Goal: Transaction & Acquisition: Book appointment/travel/reservation

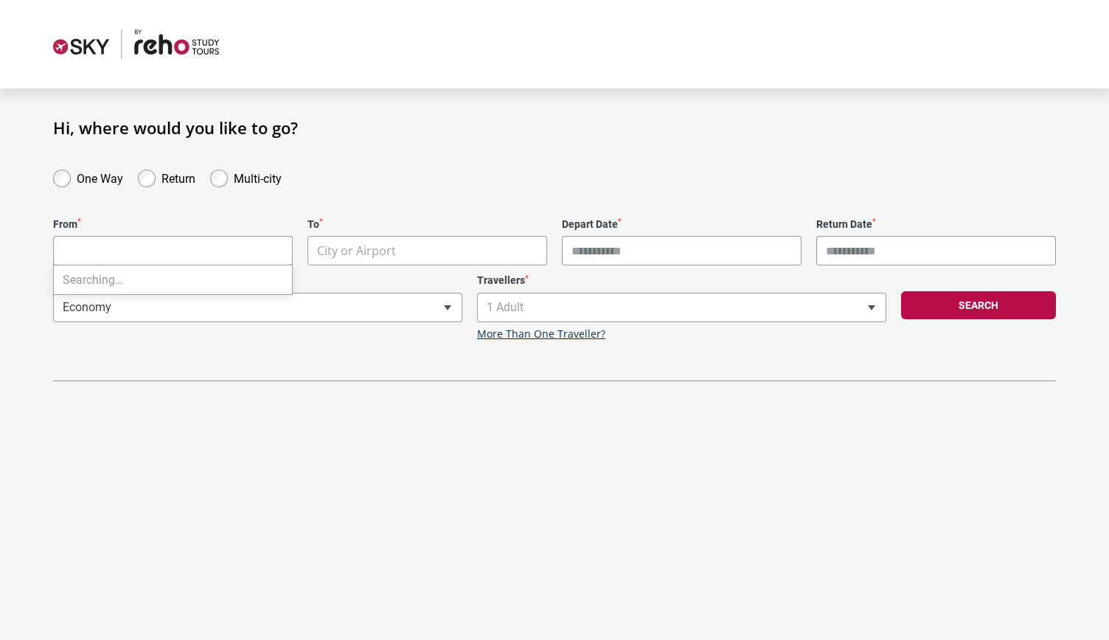
click at [226, 246] on body "**********" at bounding box center [554, 320] width 1109 height 640
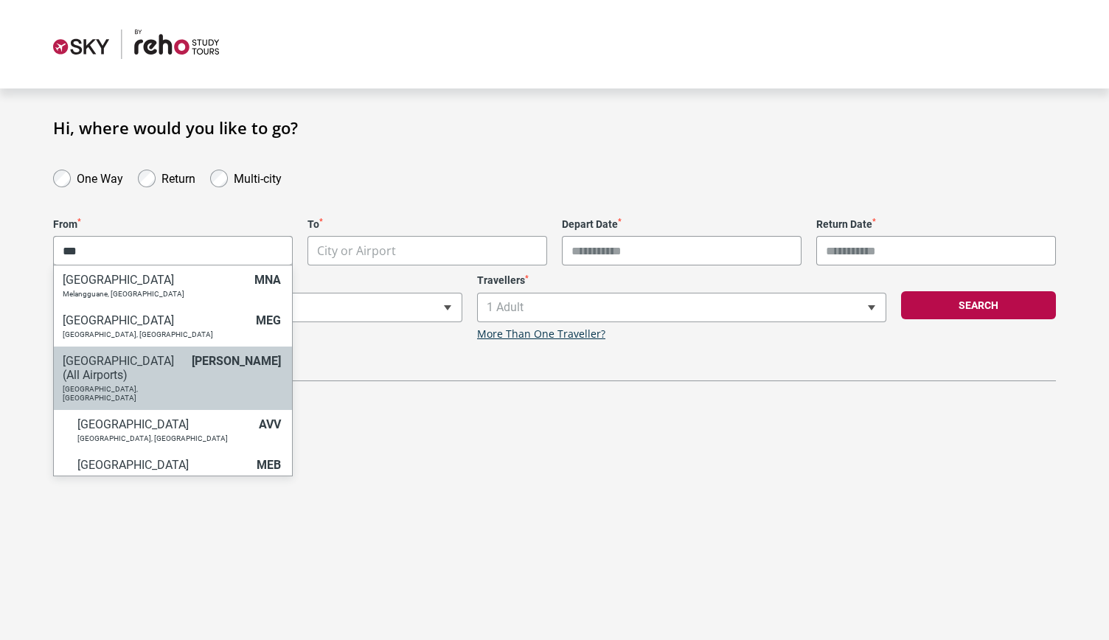
type input "***"
select select "MELC"
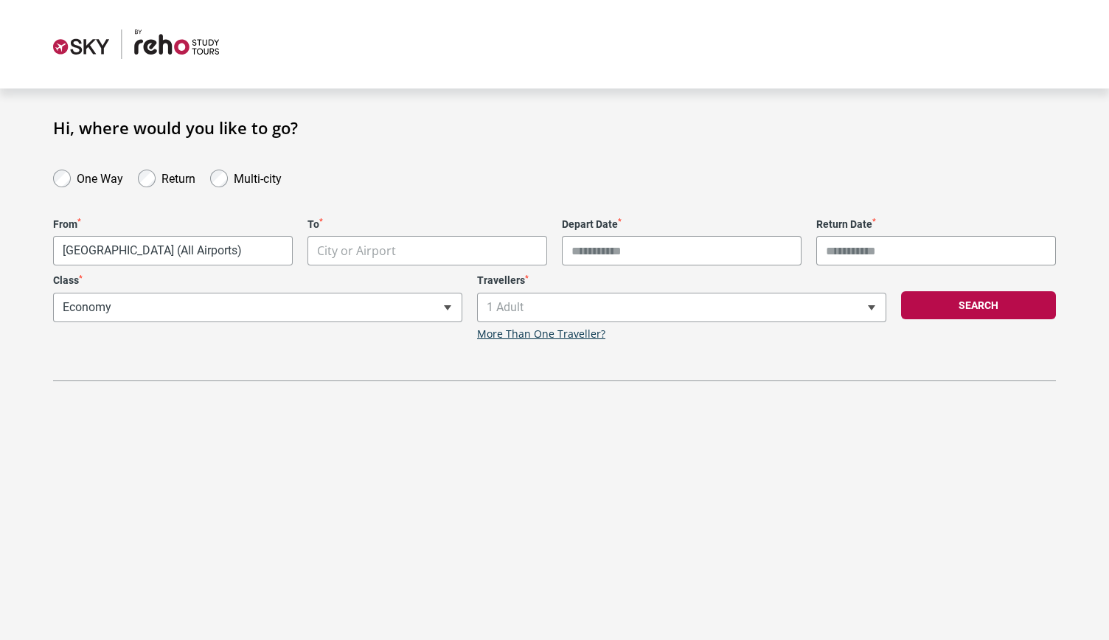
click at [429, 251] on body "**********" at bounding box center [554, 320] width 1109 height 640
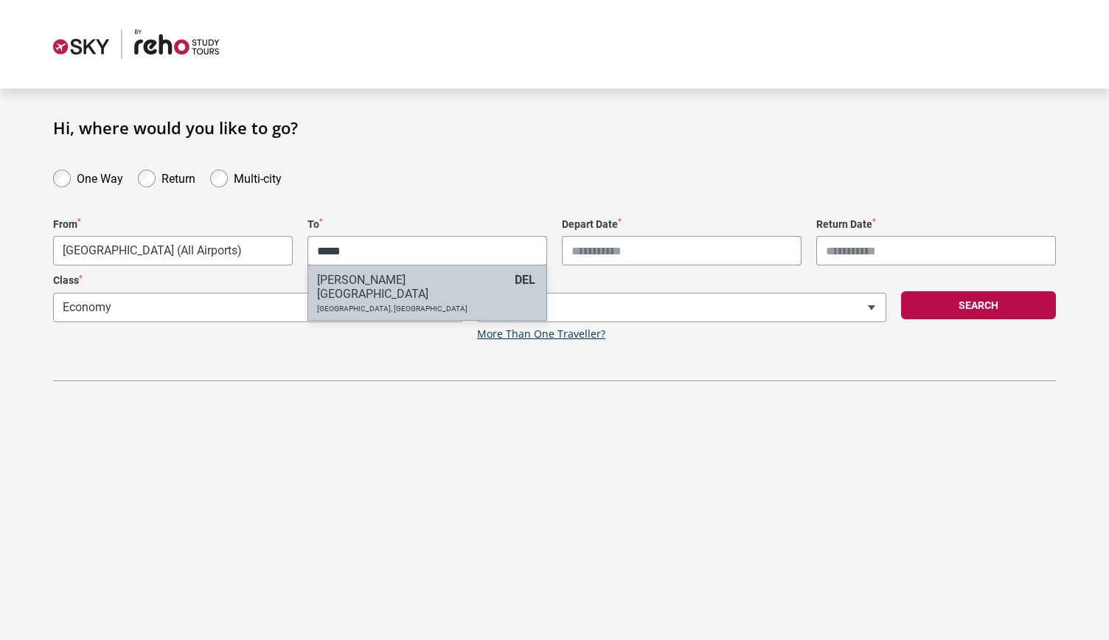
type input "*****"
select select "DELA"
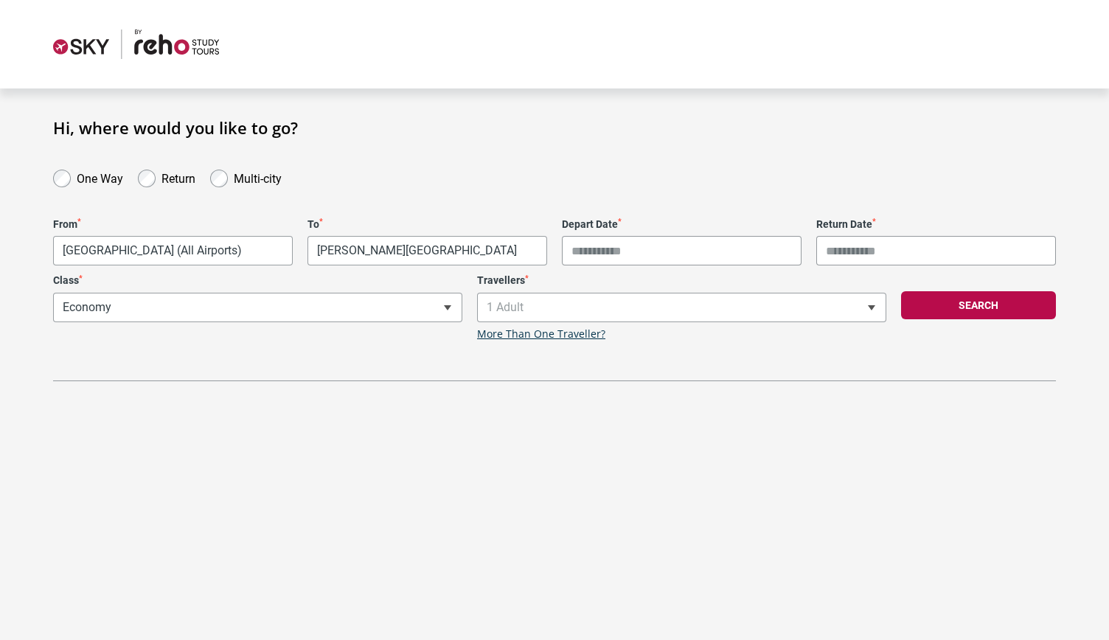
click at [643, 257] on input "Depart Date *" at bounding box center [682, 250] width 240 height 29
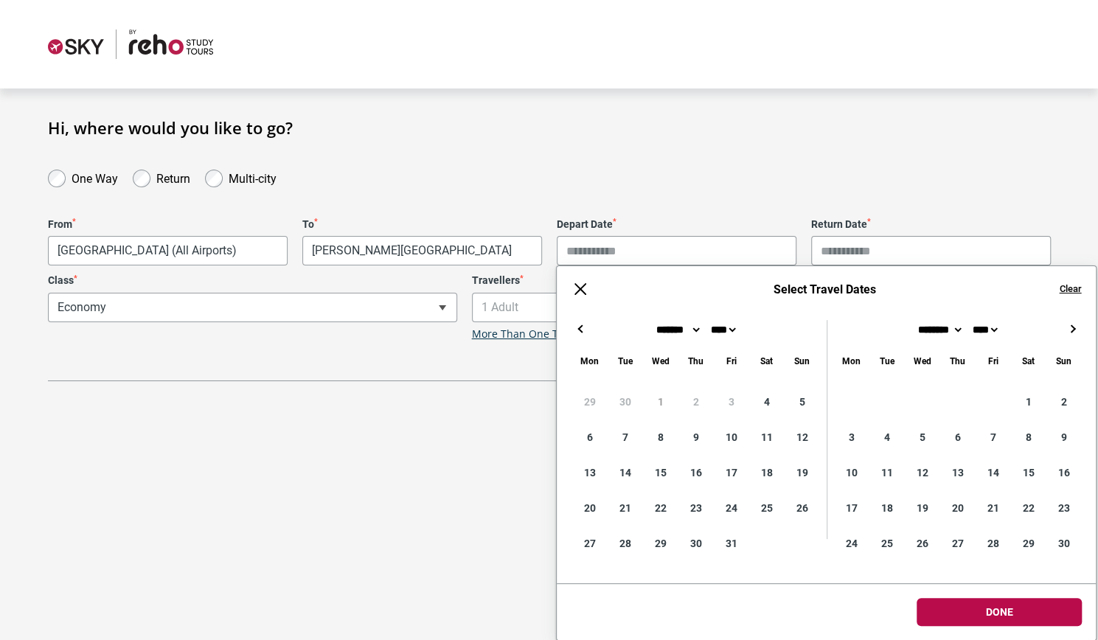
click at [1071, 334] on button "→" at bounding box center [1072, 329] width 18 height 18
type input "**********"
click at [891, 254] on input "Return Date *" at bounding box center [931, 250] width 240 height 29
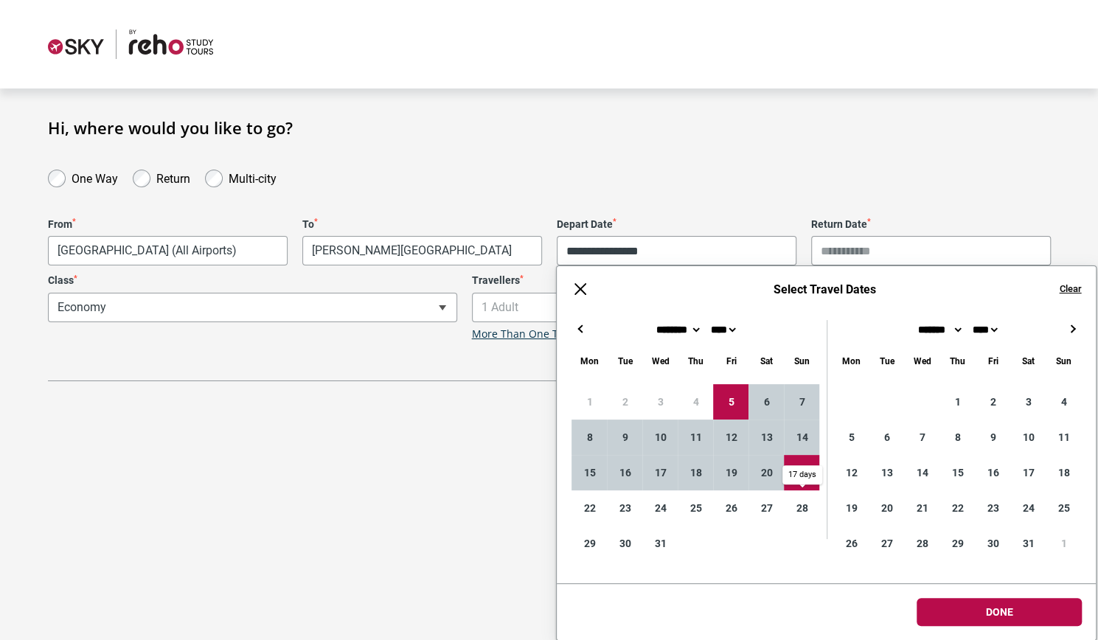
type input "**********"
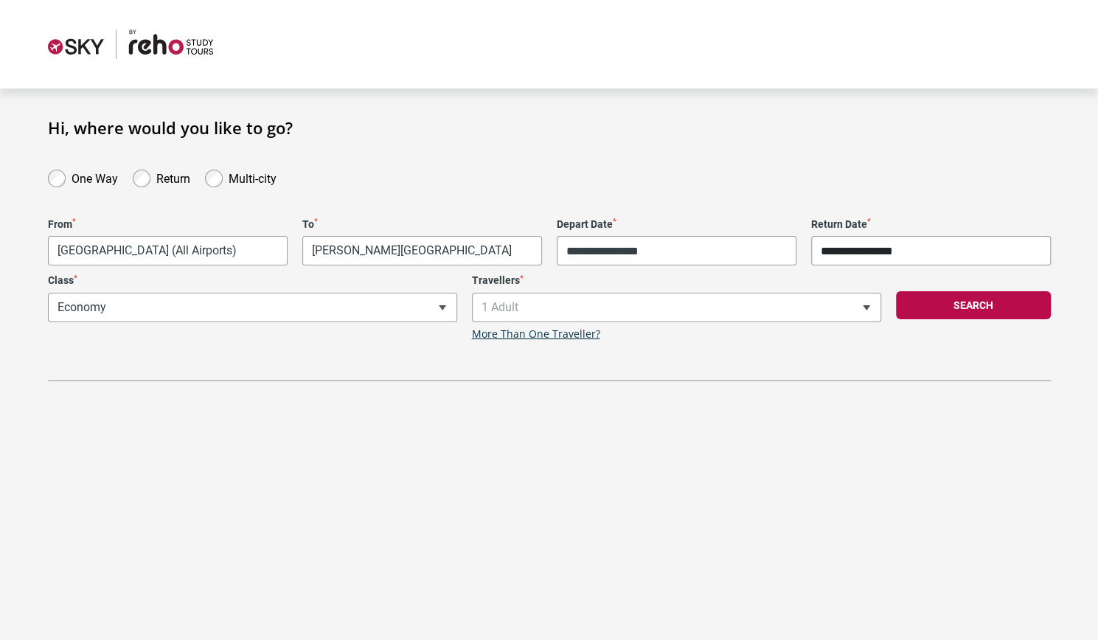
click at [954, 606] on body "**********" at bounding box center [549, 320] width 1098 height 640
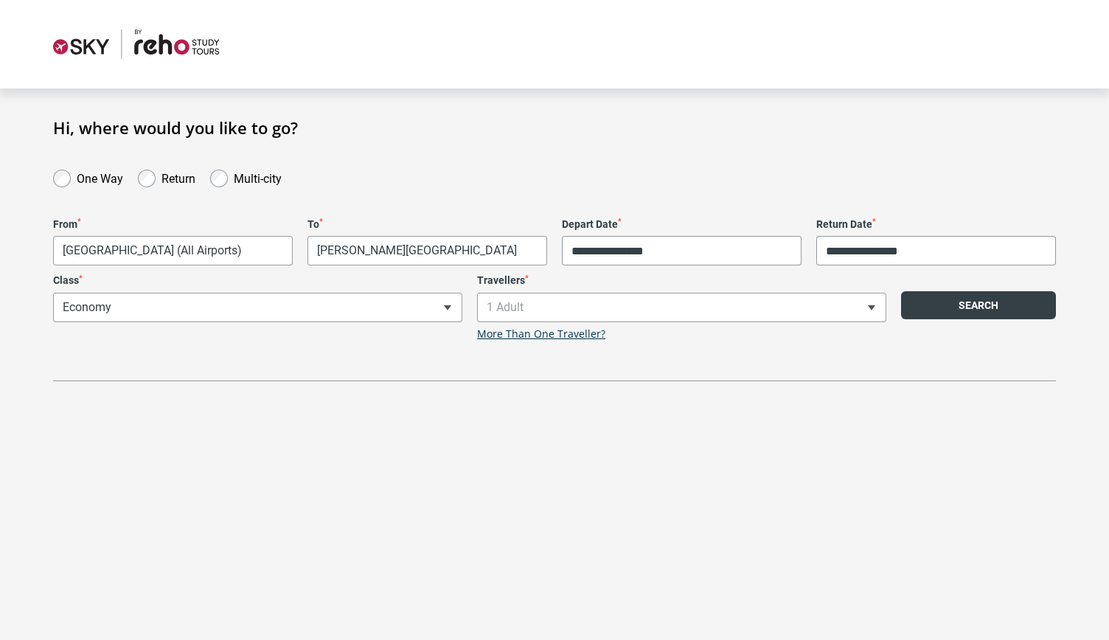
click at [995, 305] on button "Search" at bounding box center [978, 305] width 155 height 28
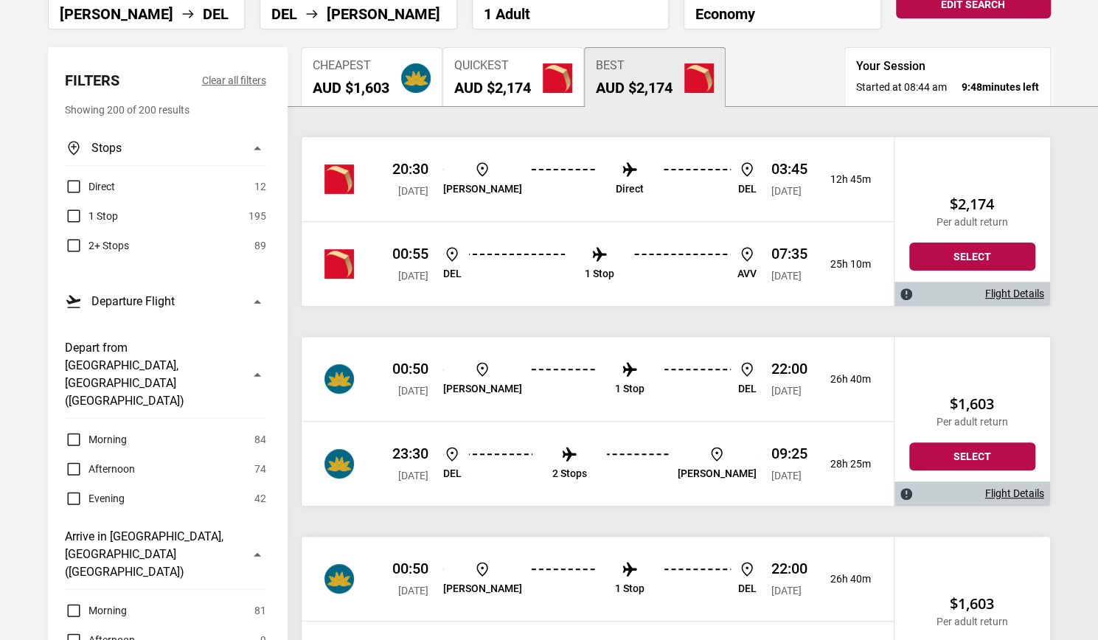
scroll to position [139, 0]
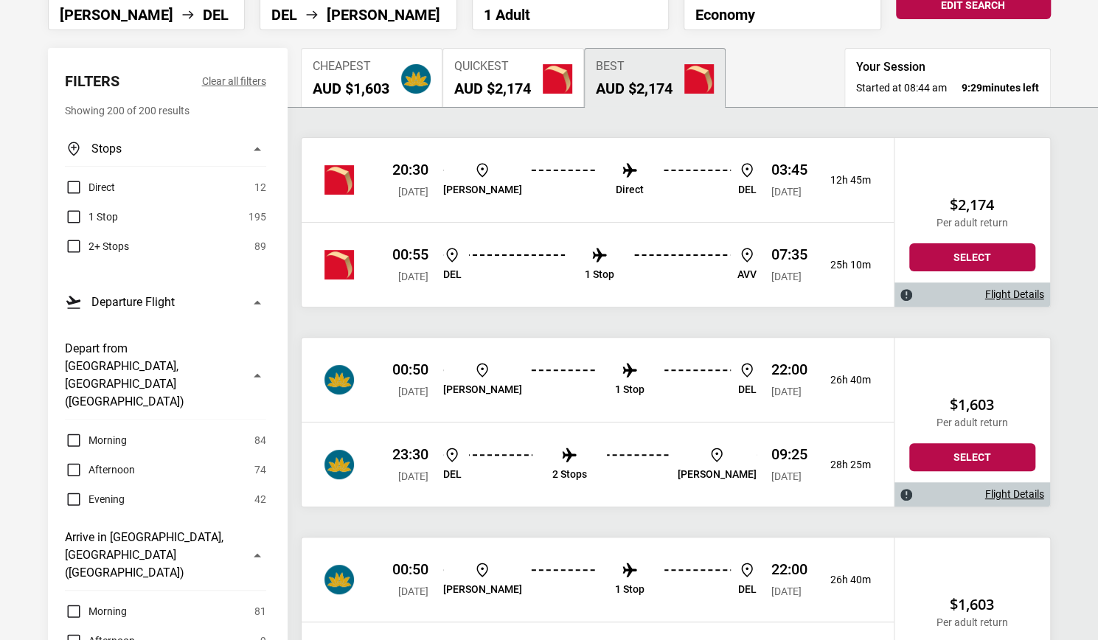
click at [594, 257] on img at bounding box center [600, 255] width 18 height 18
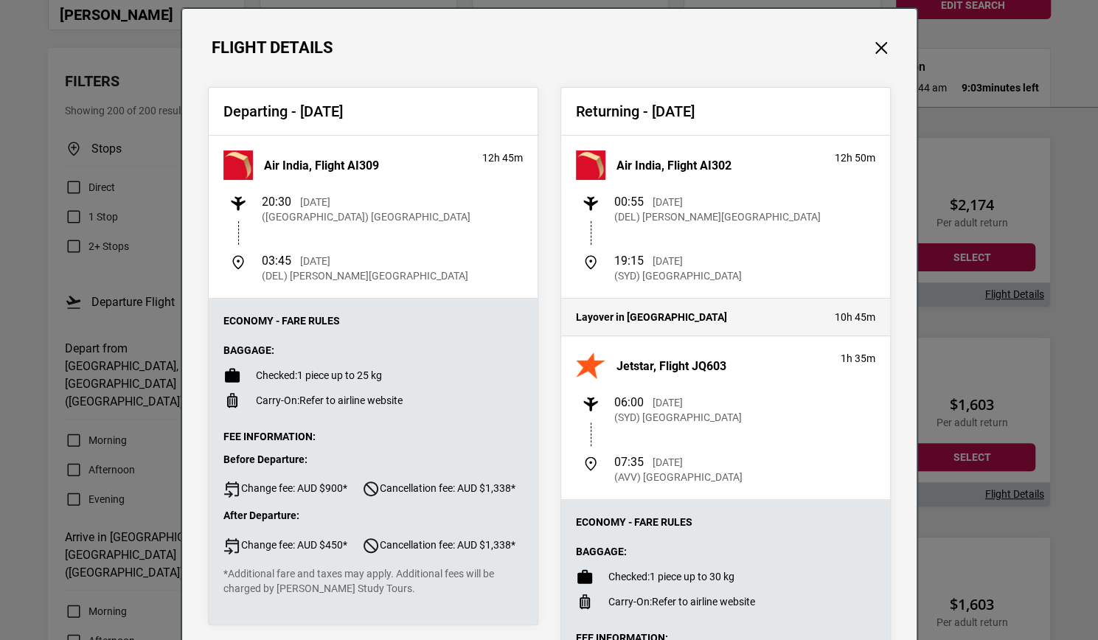
scroll to position [0, 0]
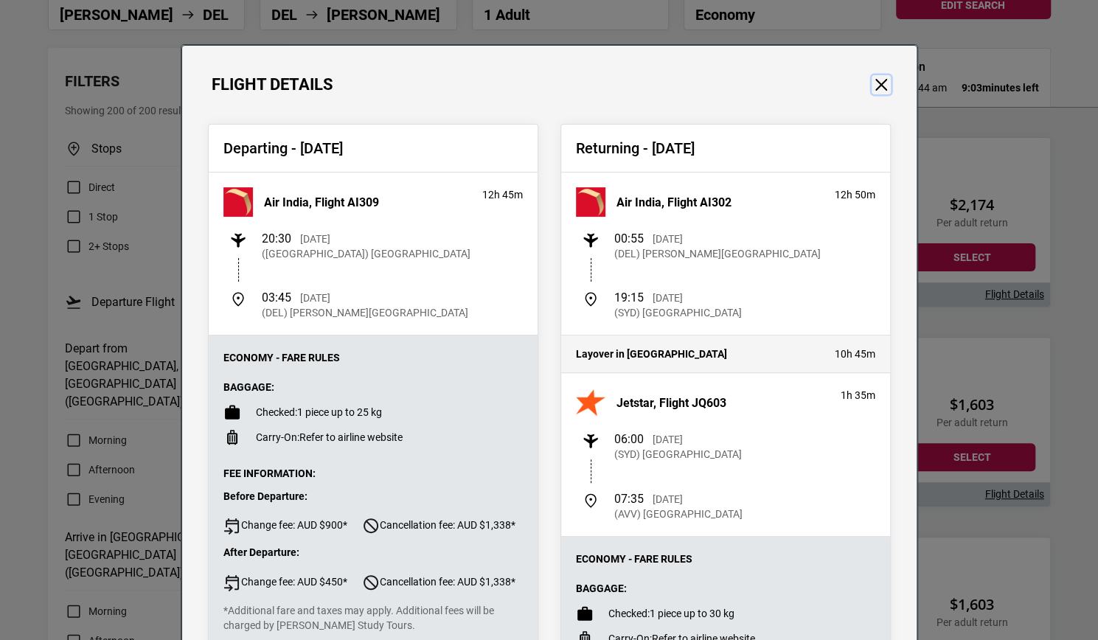
click at [876, 85] on button "Close" at bounding box center [881, 84] width 19 height 19
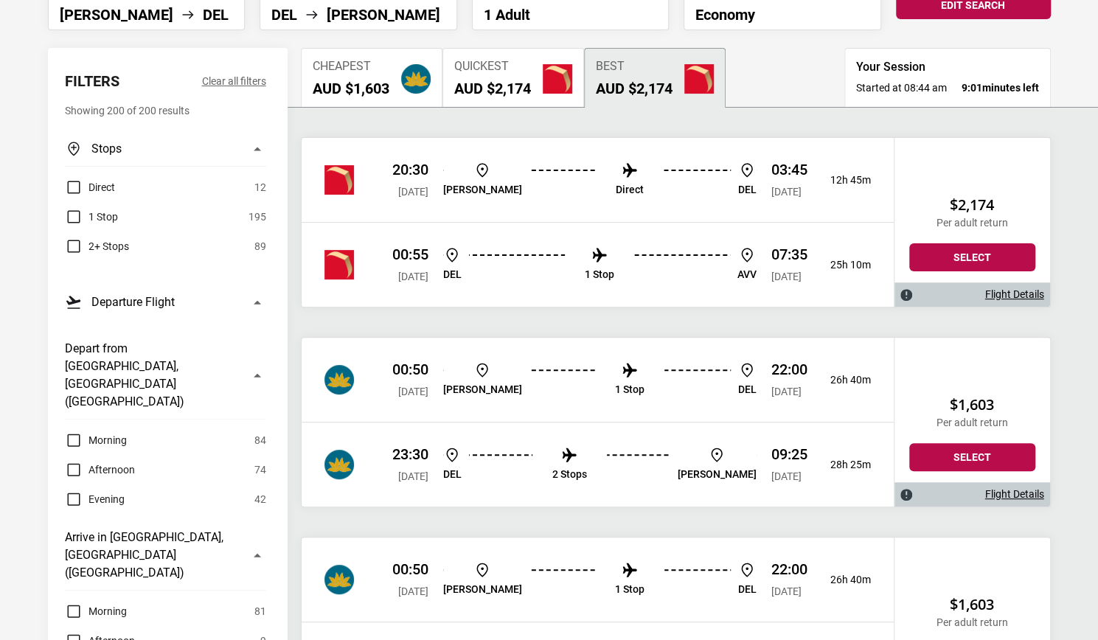
click at [78, 184] on label "Direct" at bounding box center [90, 187] width 50 height 18
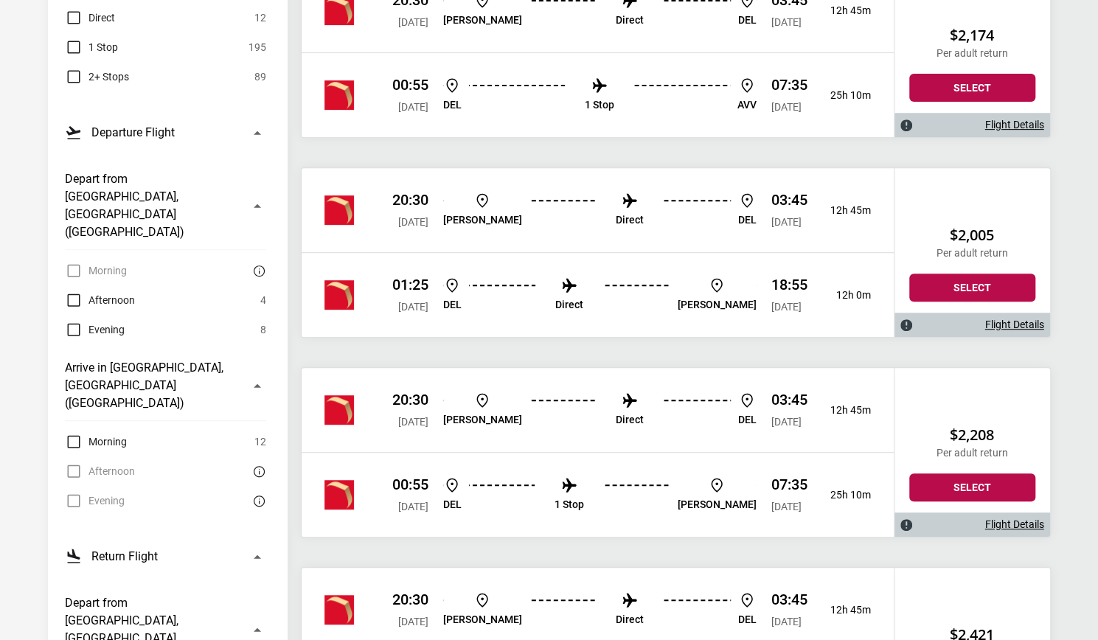
scroll to position [310, 0]
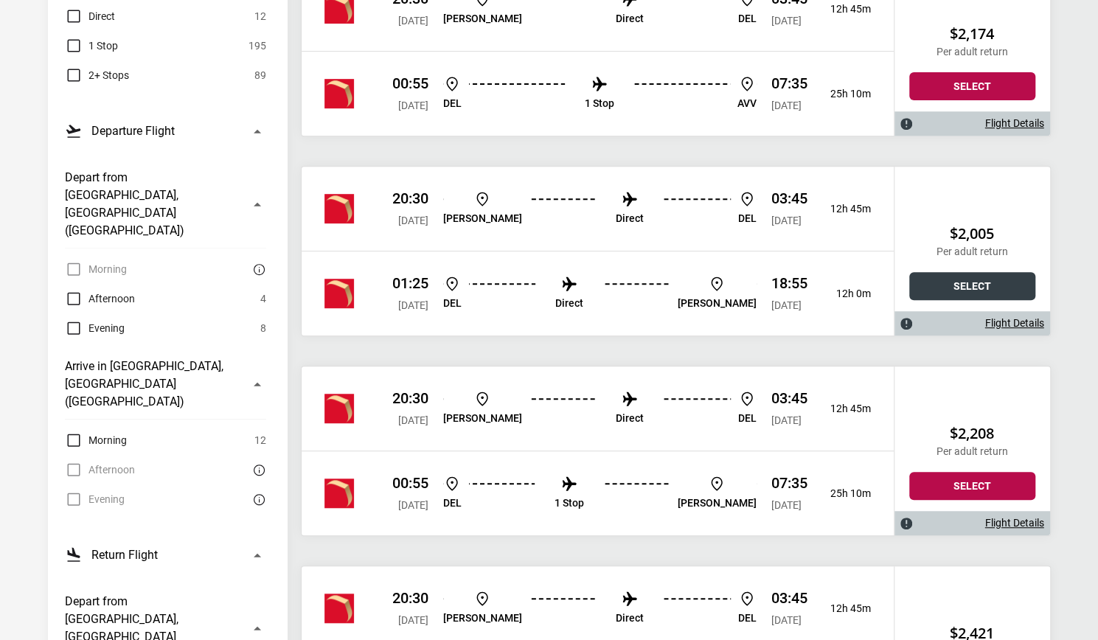
click at [954, 282] on button "Select" at bounding box center [972, 286] width 126 height 28
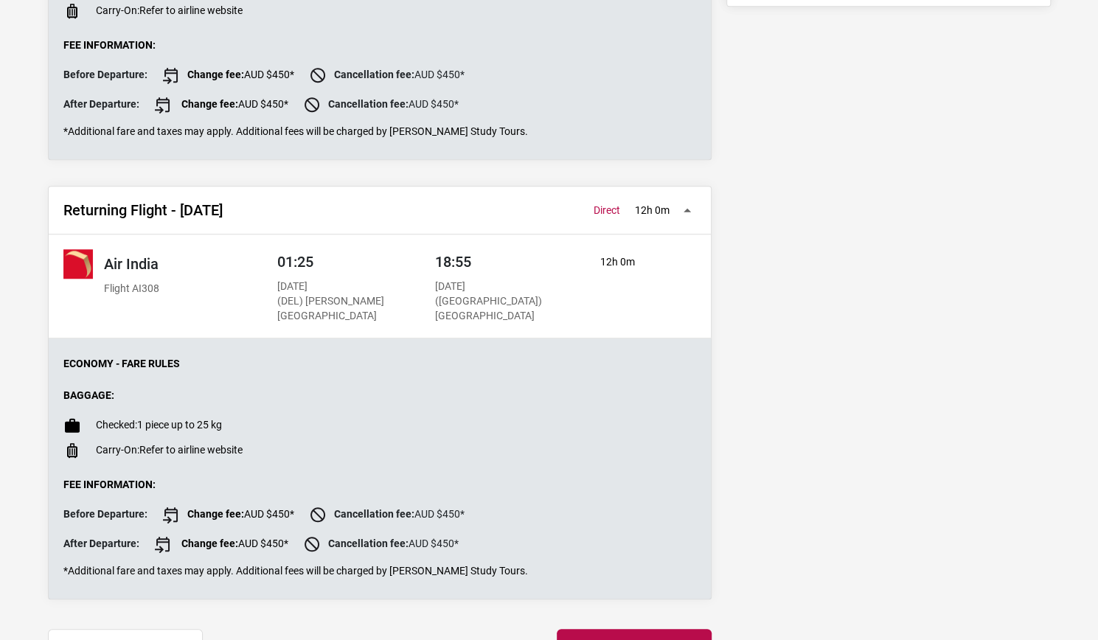
scroll to position [616, 0]
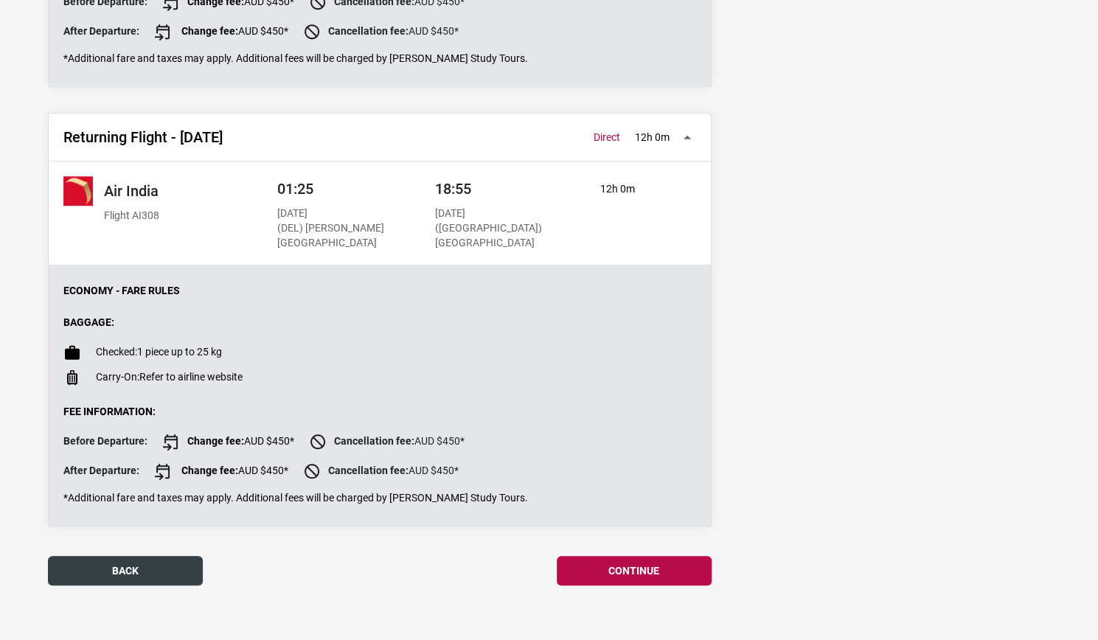
click at [105, 571] on button "back" at bounding box center [125, 570] width 155 height 29
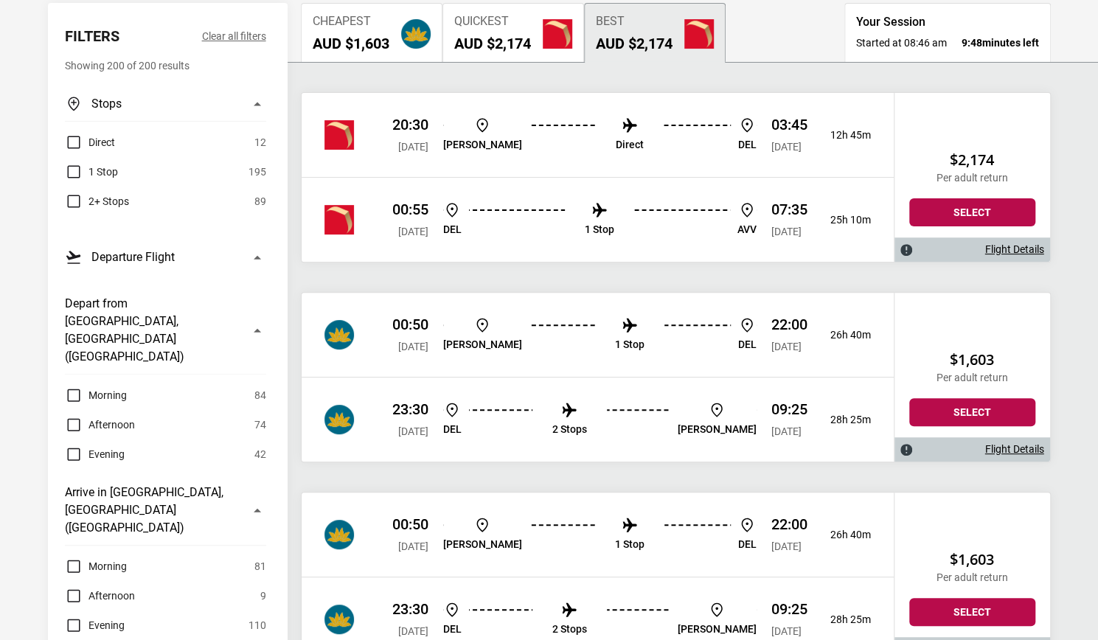
scroll to position [182, 0]
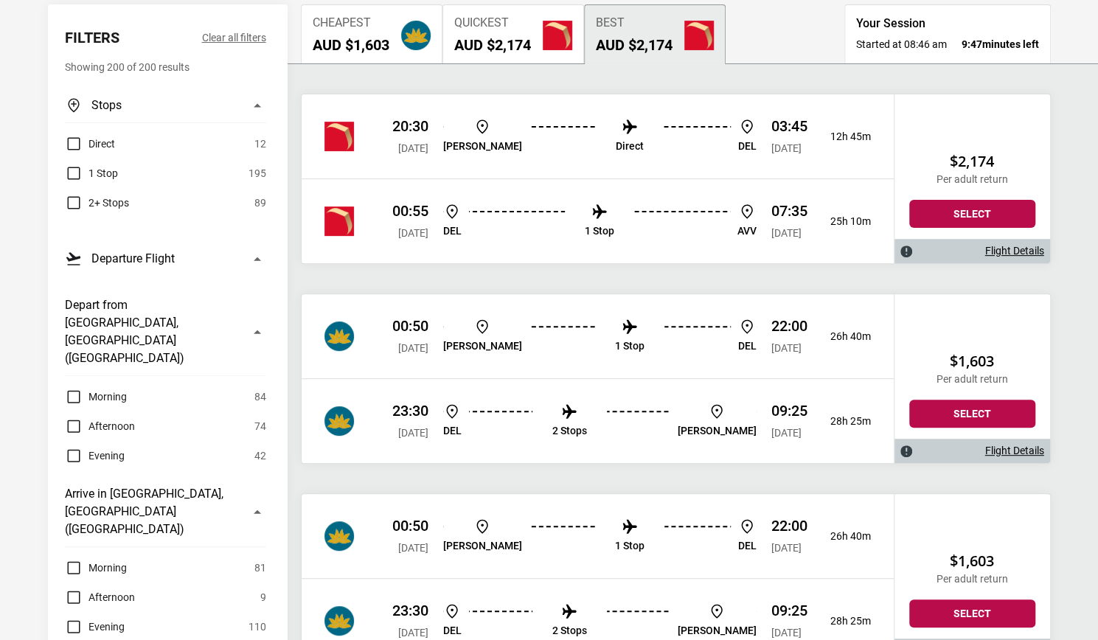
click at [73, 148] on label "Direct" at bounding box center [90, 144] width 50 height 18
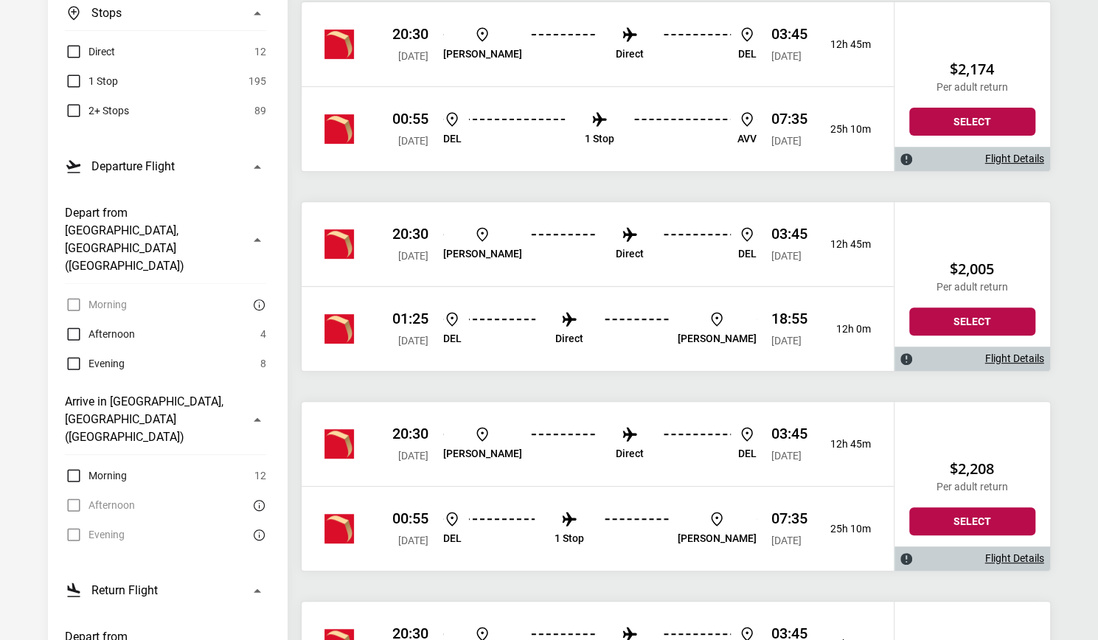
scroll to position [0, 0]
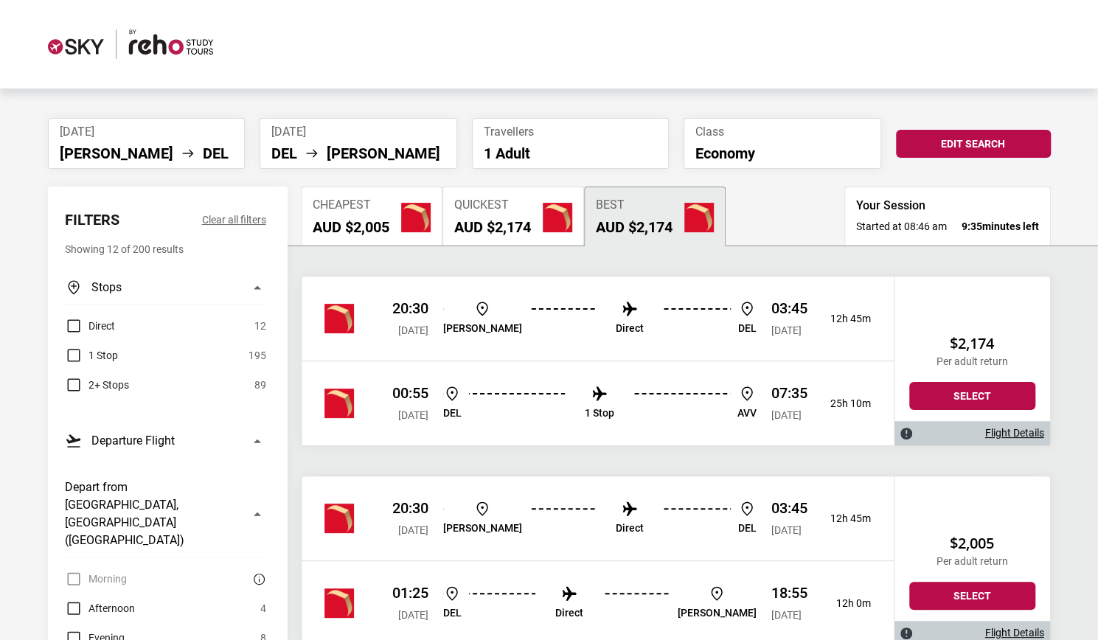
click at [354, 219] on h2 "AUD $2,005" at bounding box center [351, 227] width 77 height 18
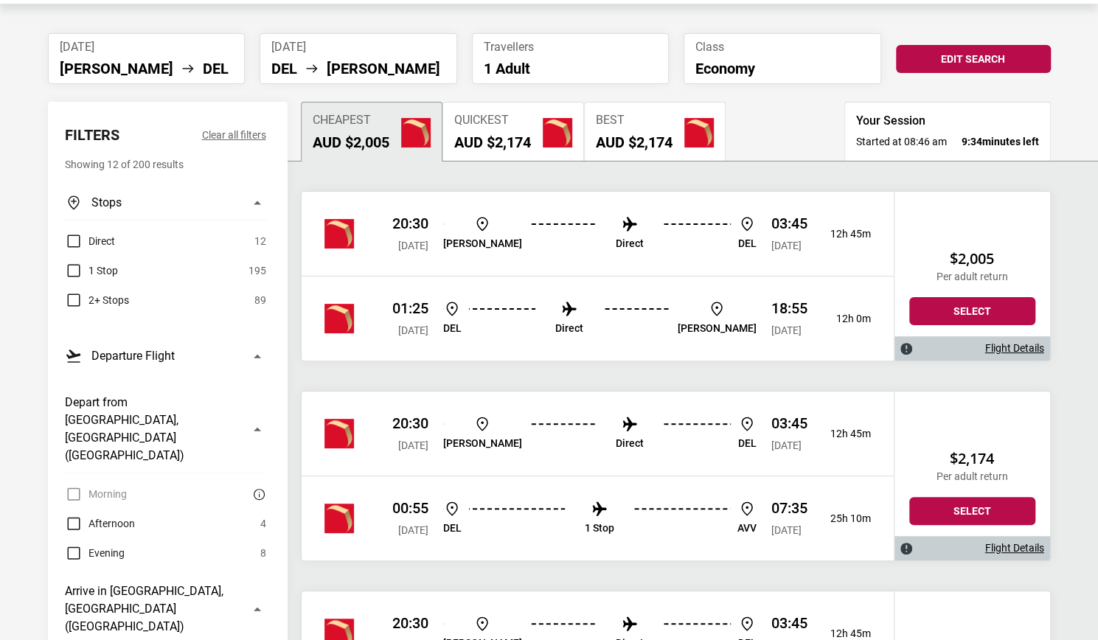
scroll to position [88, 0]
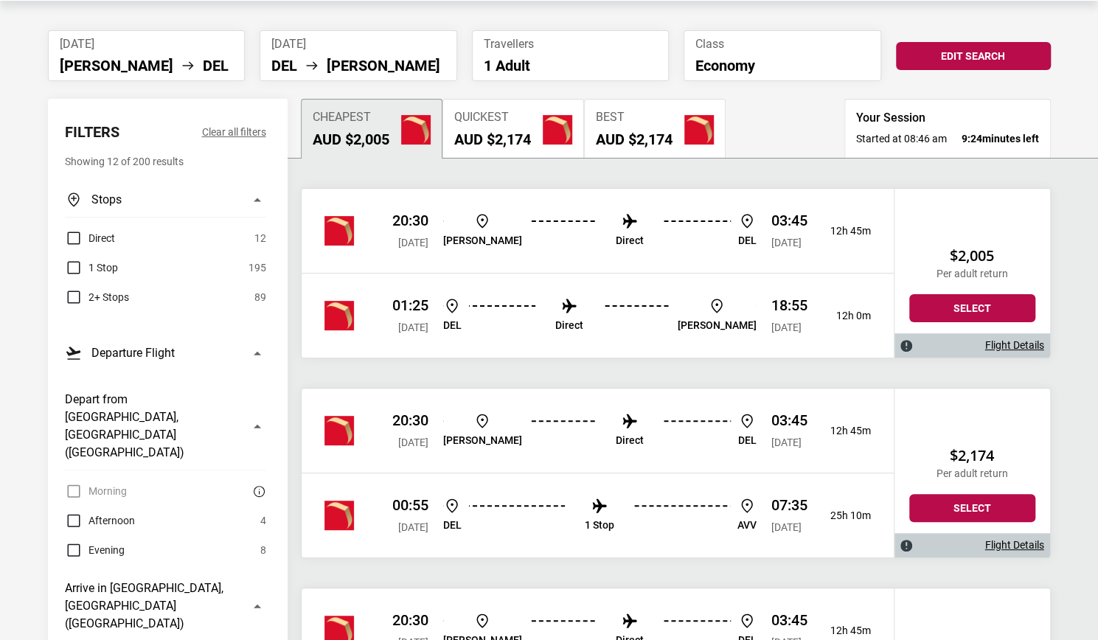
click at [75, 269] on label "1 Stop" at bounding box center [91, 268] width 53 height 18
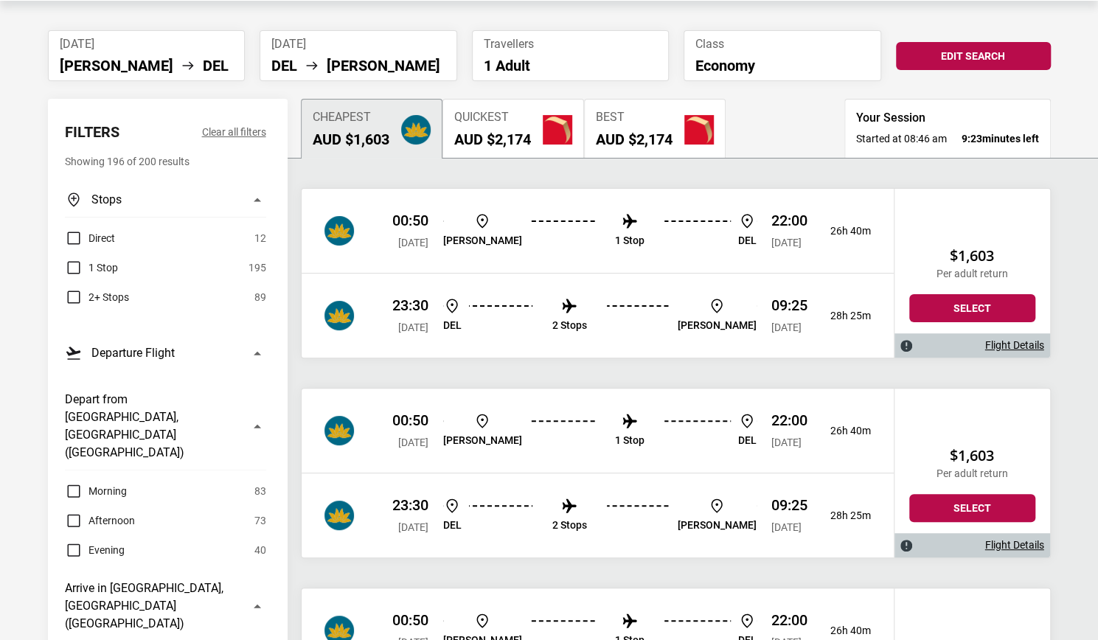
click at [74, 234] on label "Direct" at bounding box center [90, 238] width 50 height 18
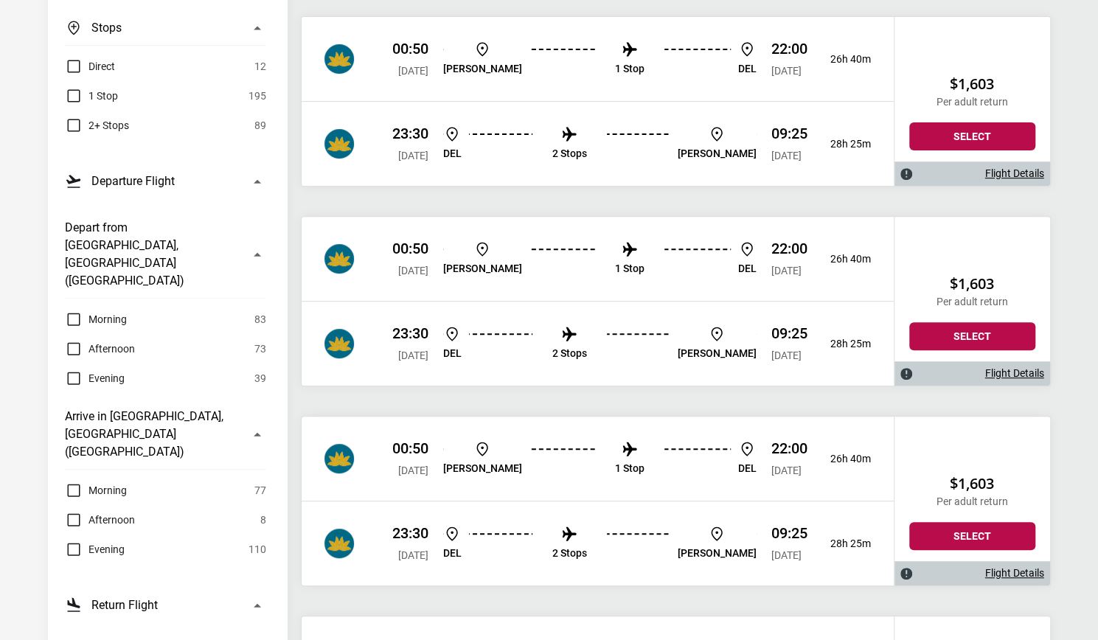
scroll to position [257, 0]
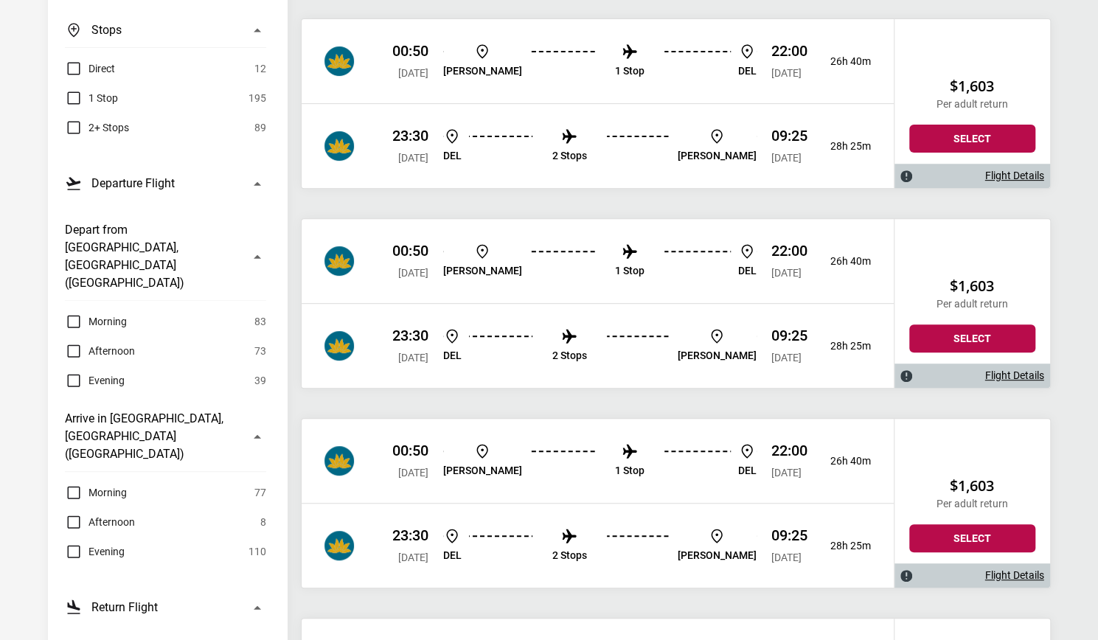
click at [1014, 174] on link "Flight Details" at bounding box center [1014, 176] width 59 height 13
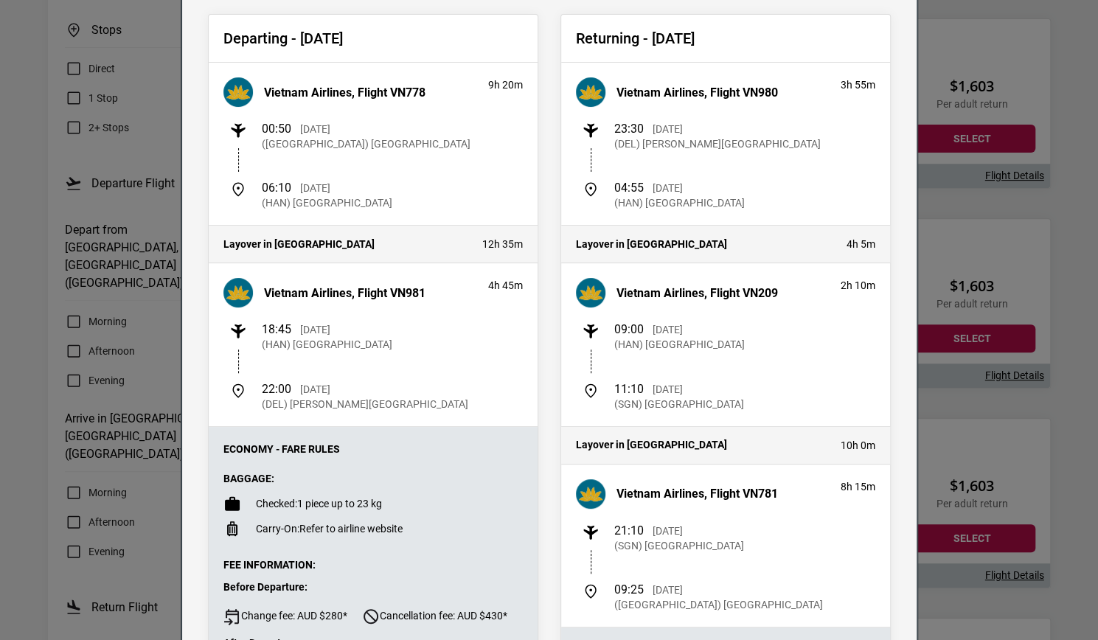
scroll to position [0, 0]
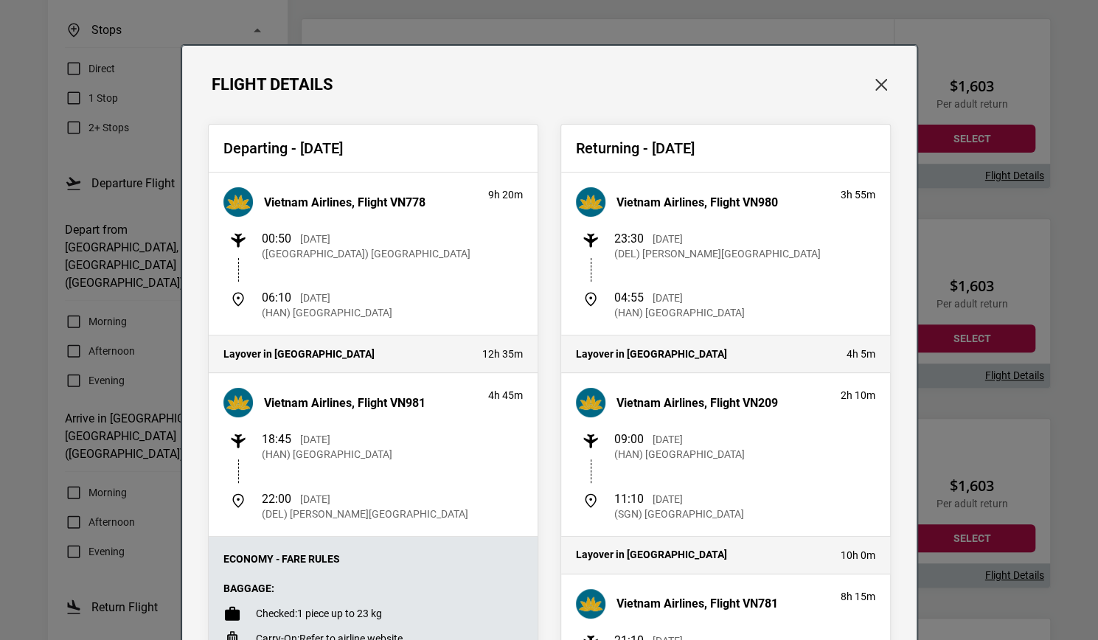
drag, startPoint x: 880, startPoint y: 98, endPoint x: 872, endPoint y: 74, distance: 25.0
click at [872, 74] on div "Flight Details Departing - [DATE] Vietnam Airlines, Flight VN778 9h 20m 00:50 […" at bounding box center [549, 574] width 736 height 1059
click at [872, 75] on button "Close" at bounding box center [881, 84] width 19 height 19
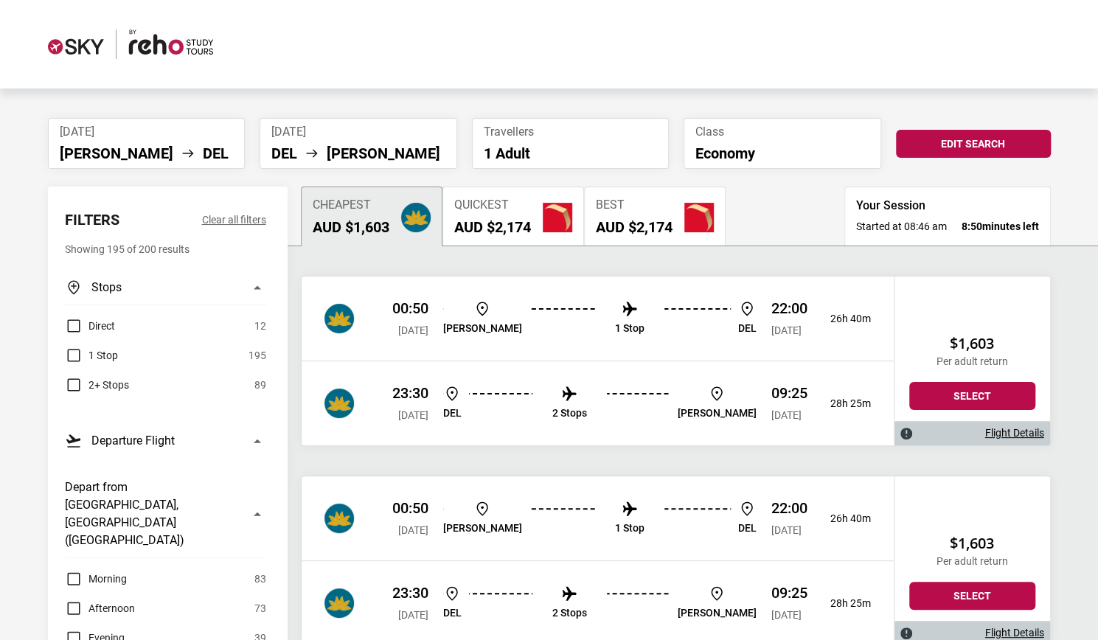
click at [68, 349] on label "1 Stop" at bounding box center [91, 356] width 53 height 18
click at [72, 319] on label "Direct" at bounding box center [90, 326] width 50 height 18
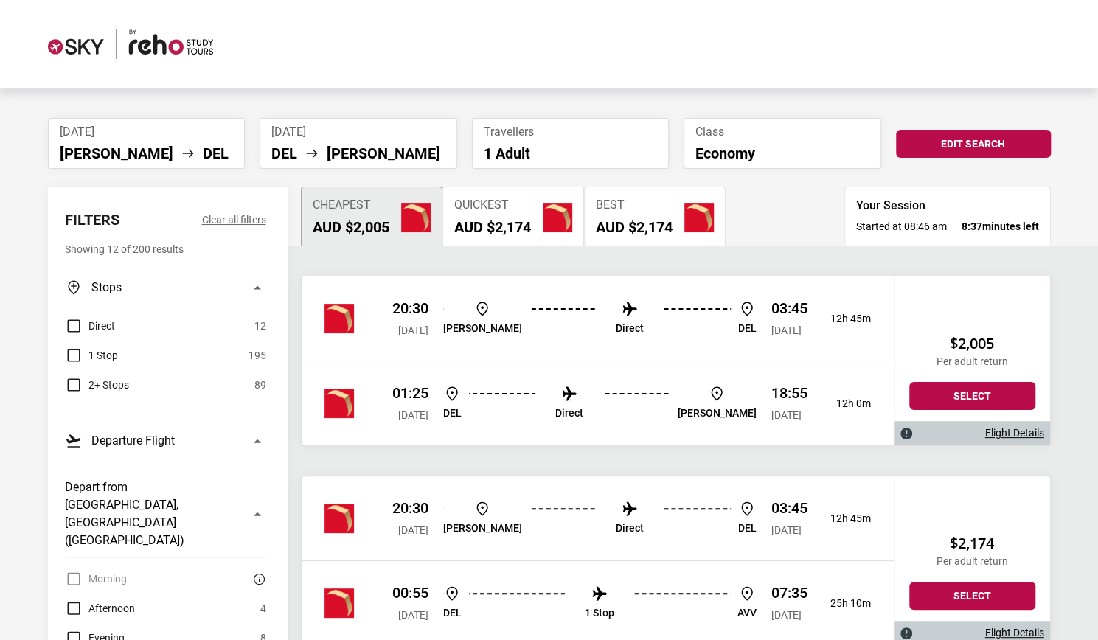
click at [1025, 431] on link "Flight Details" at bounding box center [1014, 433] width 59 height 13
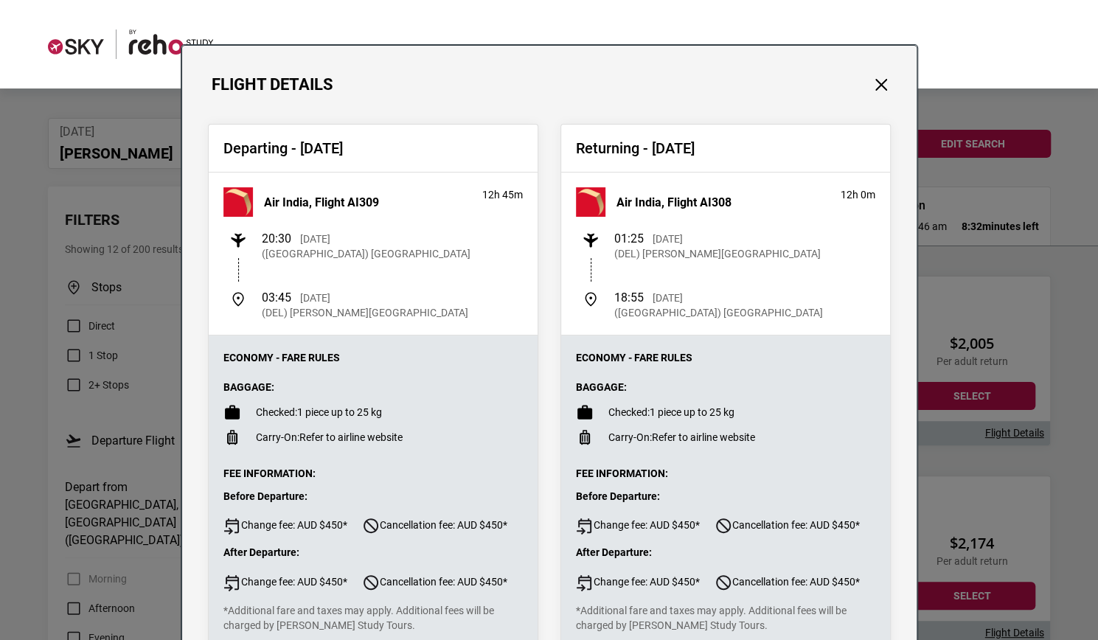
drag, startPoint x: 263, startPoint y: 300, endPoint x: 287, endPoint y: 300, distance: 24.3
click at [287, 300] on div "03:45 [DATE] (DEL) [PERSON_NAME][GEOGRAPHIC_DATA]" at bounding box center [365, 305] width 206 height 29
click at [285, 293] on div "03:45 [DATE] (DEL) [PERSON_NAME][GEOGRAPHIC_DATA]" at bounding box center [365, 305] width 206 height 29
drag, startPoint x: 305, startPoint y: 298, endPoint x: 348, endPoint y: 299, distance: 42.8
click at [330, 299] on p "[DATE]" at bounding box center [315, 298] width 30 height 15
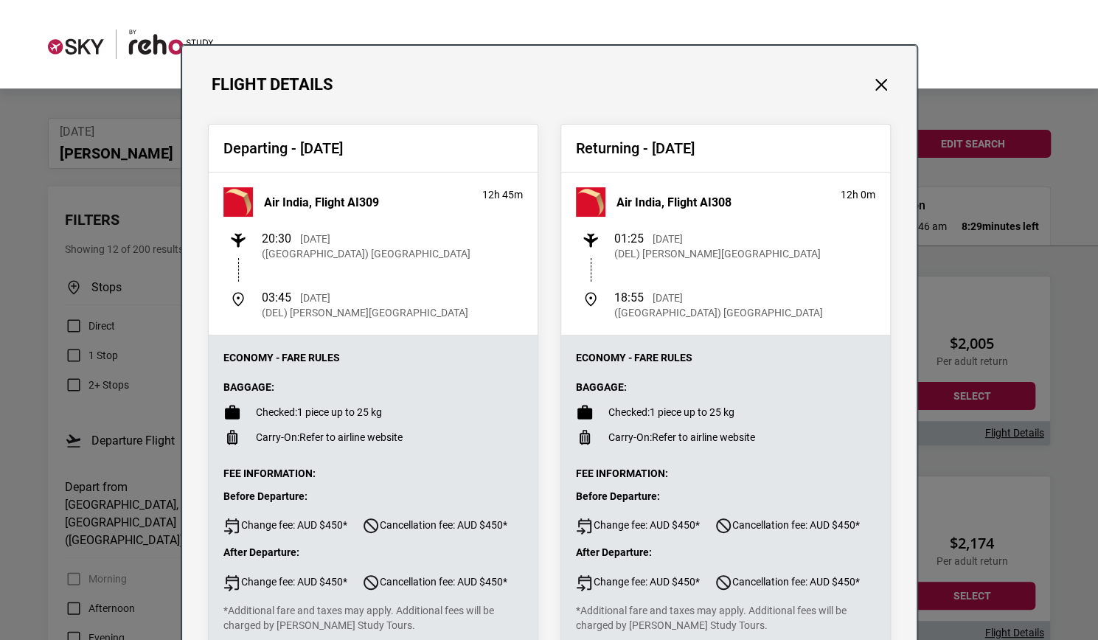
click at [330, 299] on p "[DATE]" at bounding box center [315, 298] width 30 height 15
click at [330, 300] on p "[DATE]" at bounding box center [315, 298] width 30 height 15
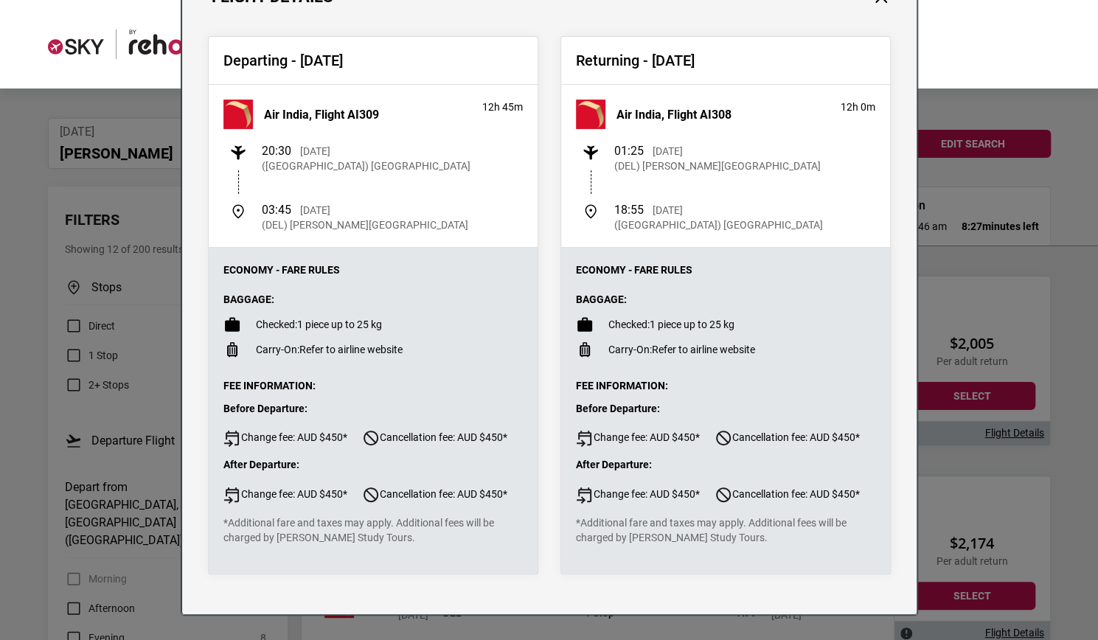
scroll to position [89, 0]
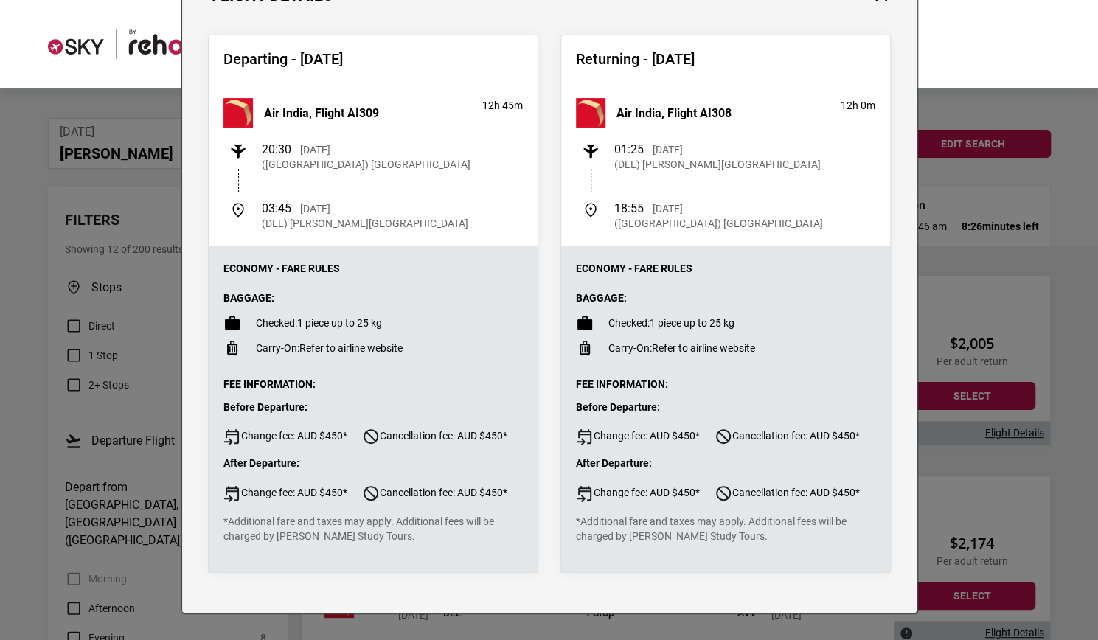
drag, startPoint x: 327, startPoint y: 436, endPoint x: 351, endPoint y: 436, distance: 23.6
click at [351, 436] on li "Before Departure: Change fee: AUD $450* Cancellation fee: AUD $450*" at bounding box center [372, 423] width 299 height 45
drag, startPoint x: 479, startPoint y: 433, endPoint x: 521, endPoint y: 439, distance: 41.7
click at [521, 439] on div "Economy - Fare Rules Baggage: Checked: 1 piece up to 25 kg Carry-On: Refer to a…" at bounding box center [373, 409] width 329 height 326
click at [407, 449] on ul "Before Departure: Change fee: AUD $450* Cancellation fee: AUD $450* After Depar…" at bounding box center [372, 452] width 299 height 102
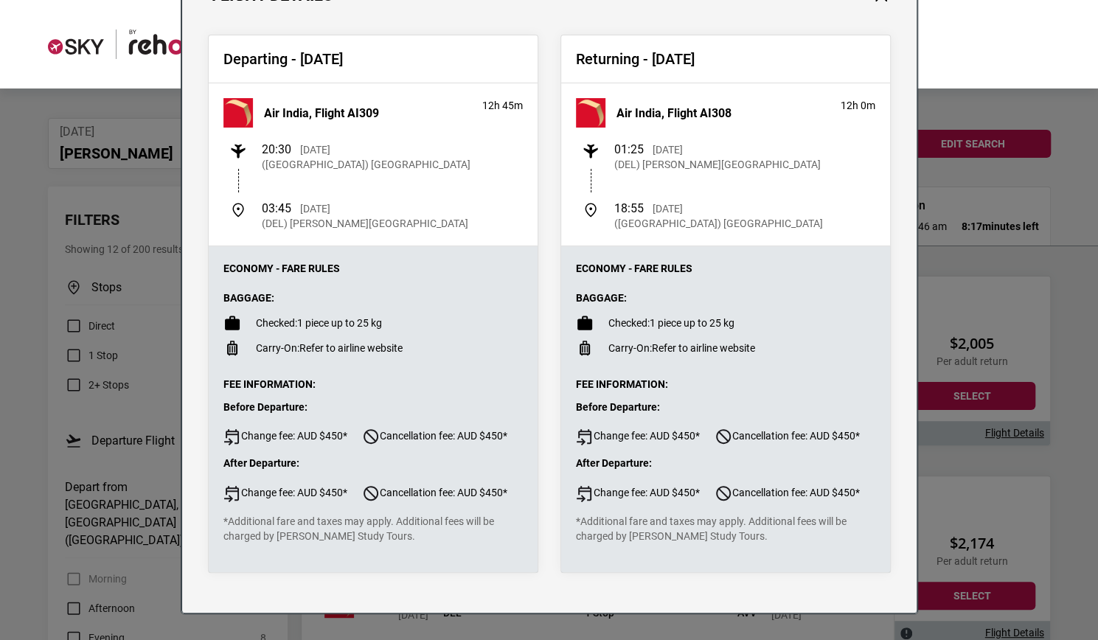
drag, startPoint x: 616, startPoint y: 148, endPoint x: 637, endPoint y: 146, distance: 20.8
click at [637, 146] on span "01:25" at bounding box center [628, 149] width 29 height 14
click at [664, 149] on p "[DATE]" at bounding box center [668, 149] width 30 height 15
drag, startPoint x: 647, startPoint y: 149, endPoint x: 755, endPoint y: 201, distance: 120.4
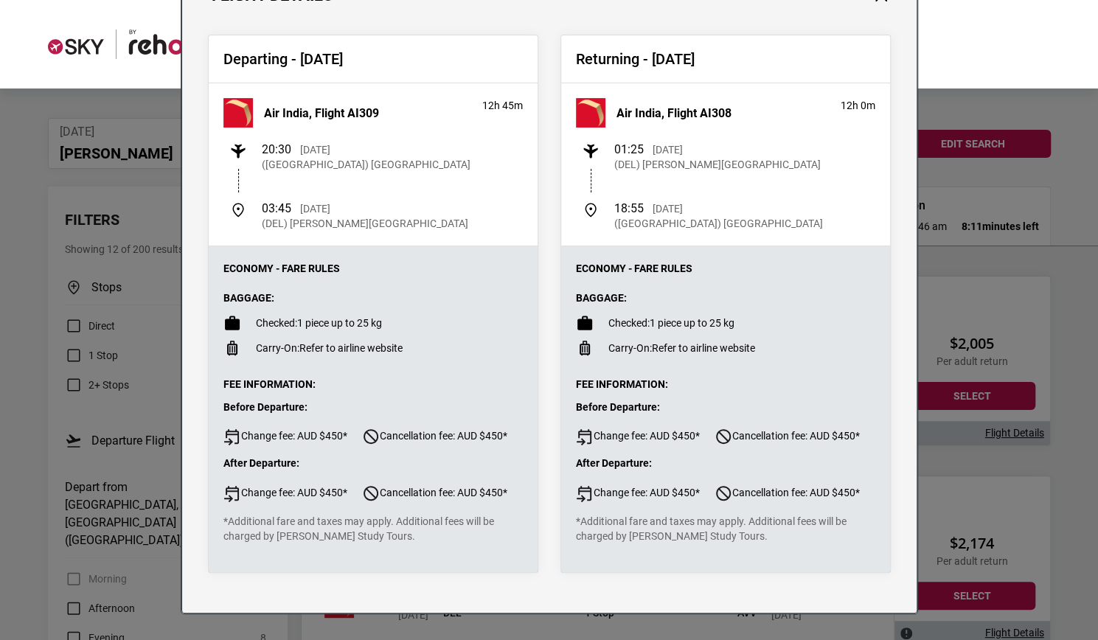
click at [755, 201] on div "01:25 [DATE] (DEL) [PERSON_NAME][GEOGRAPHIC_DATA] 18:55 [DATE] ([GEOGRAPHIC_DAT…" at bounding box center [725, 186] width 299 height 88
click at [754, 209] on div "18:55 [DATE] ([GEOGRAPHIC_DATA]) [GEOGRAPHIC_DATA]" at bounding box center [728, 215] width 293 height 29
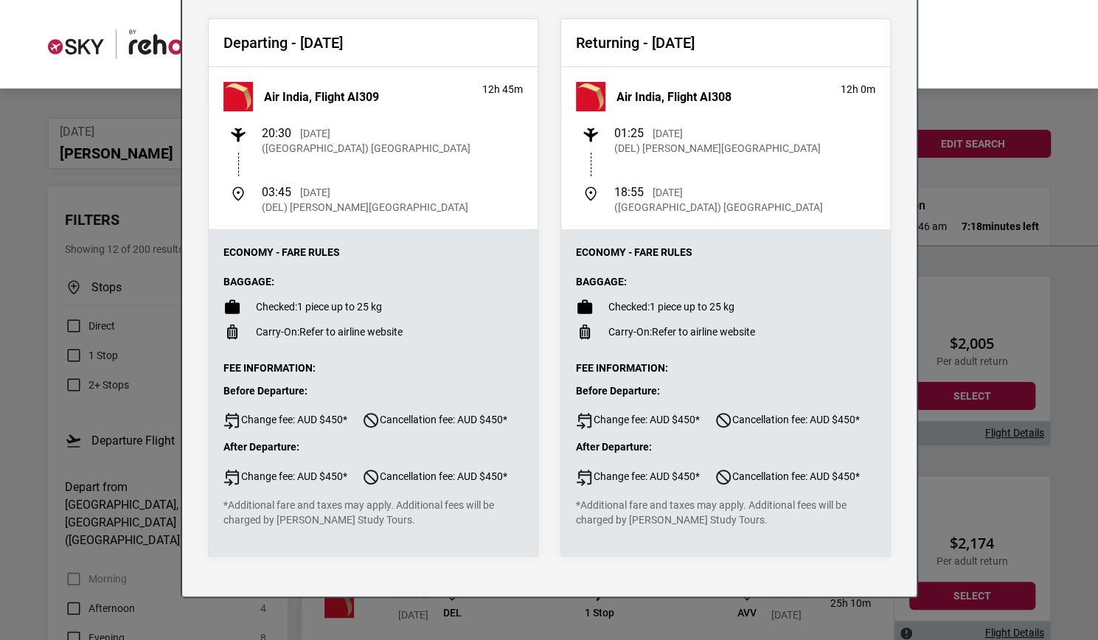
scroll to position [0, 0]
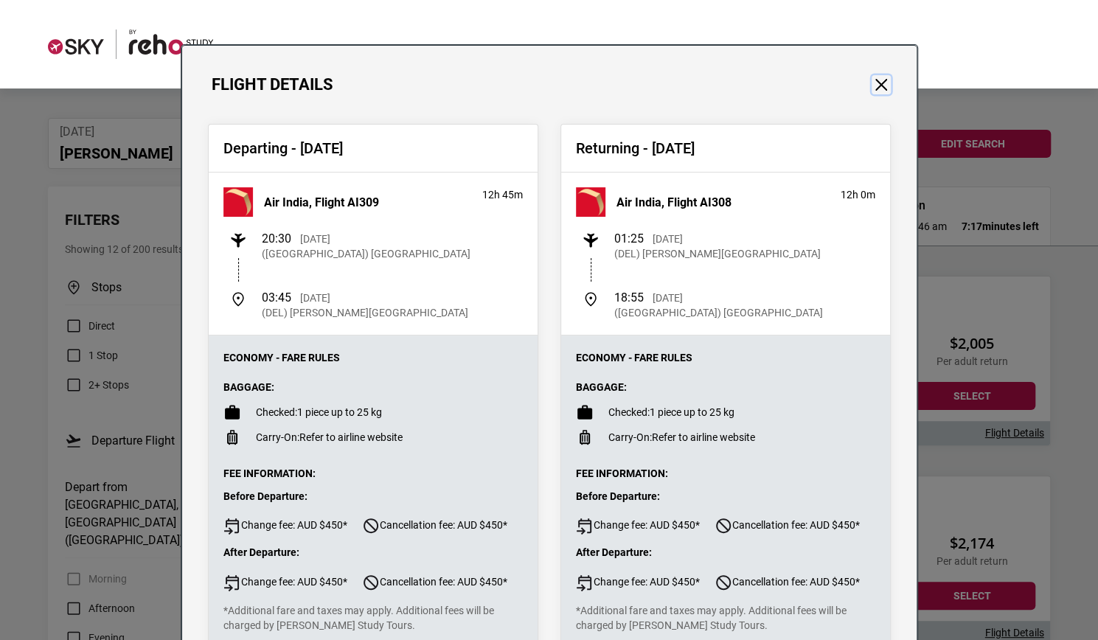
click at [880, 88] on button "Close" at bounding box center [881, 84] width 19 height 19
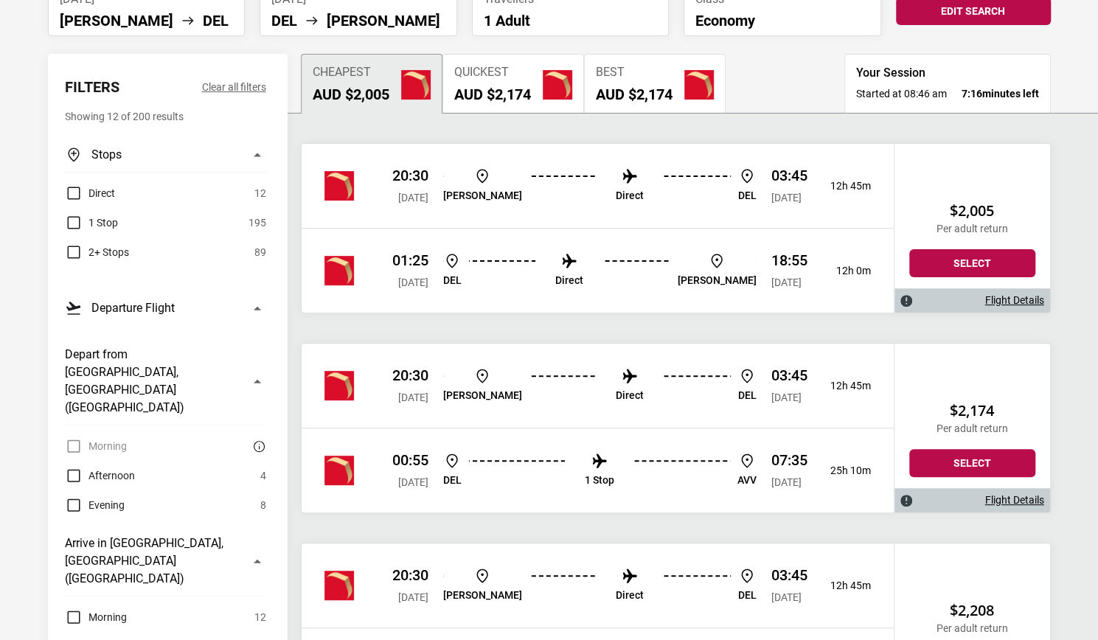
scroll to position [133, 0]
click at [263, 439] on img "button" at bounding box center [259, 446] width 14 height 14
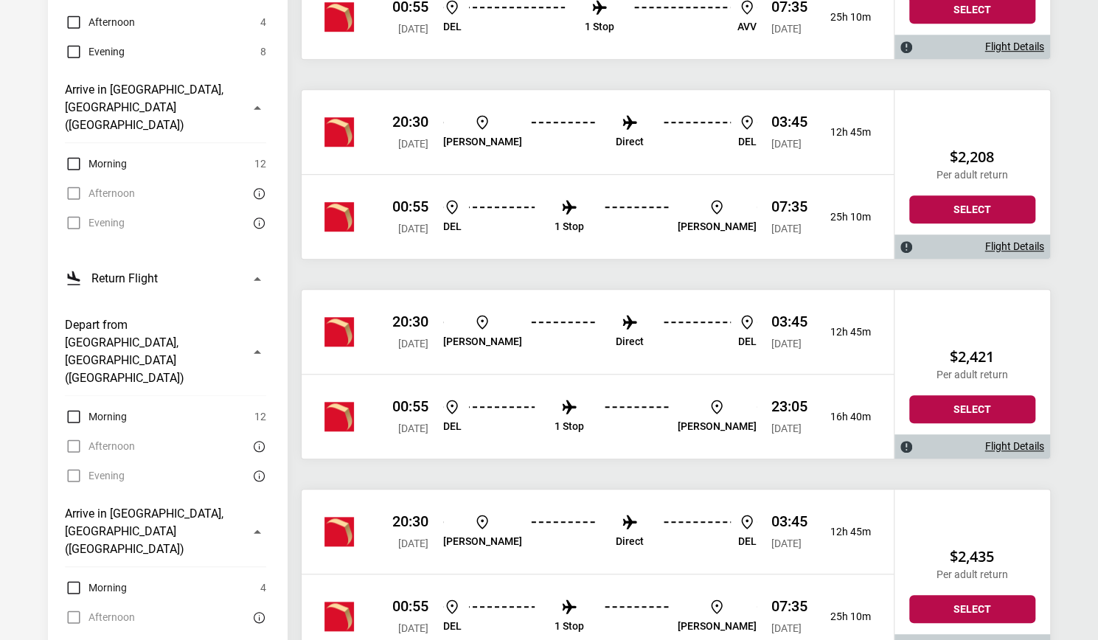
scroll to position [587, 0]
click at [78, 407] on label "Morning" at bounding box center [96, 416] width 62 height 18
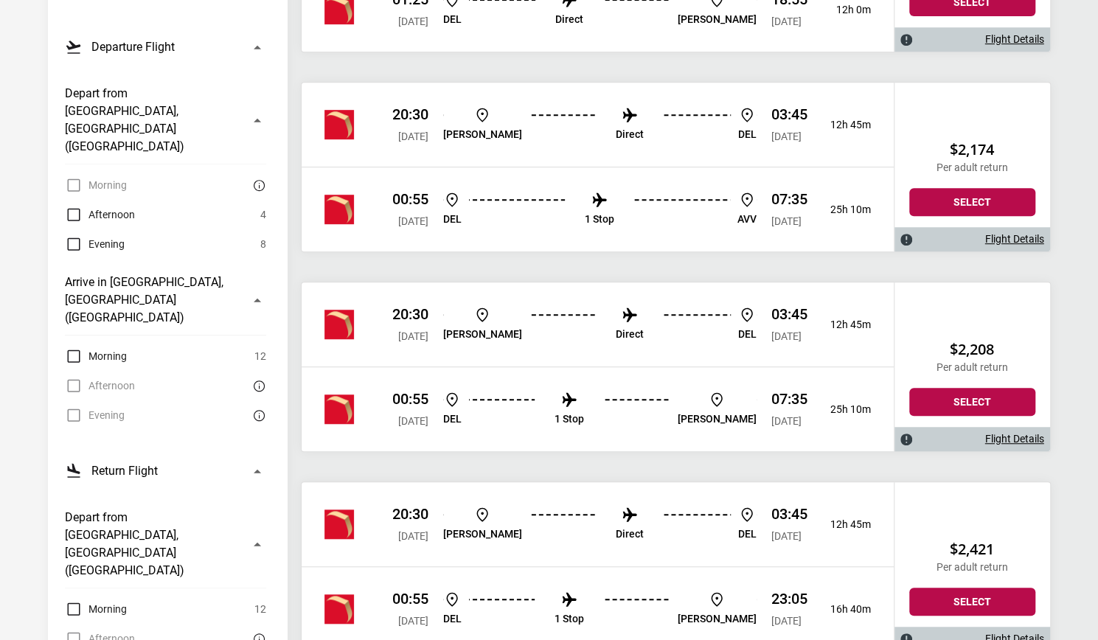
scroll to position [399, 0]
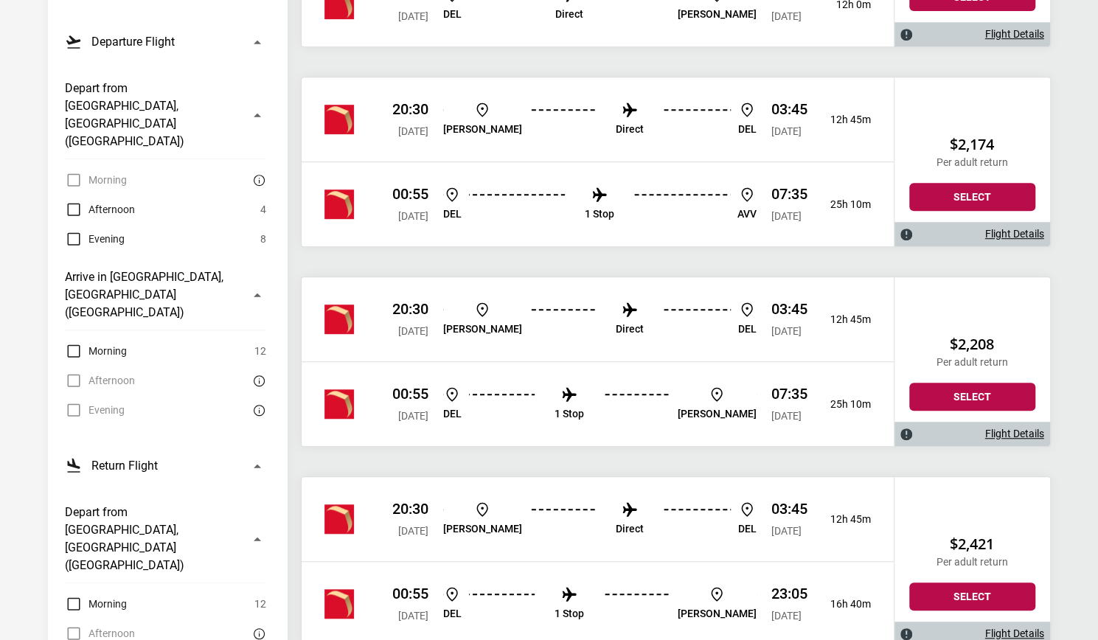
click at [174, 504] on h3 "Depart from [GEOGRAPHIC_DATA], [GEOGRAPHIC_DATA] ([GEOGRAPHIC_DATA])" at bounding box center [152, 539] width 175 height 71
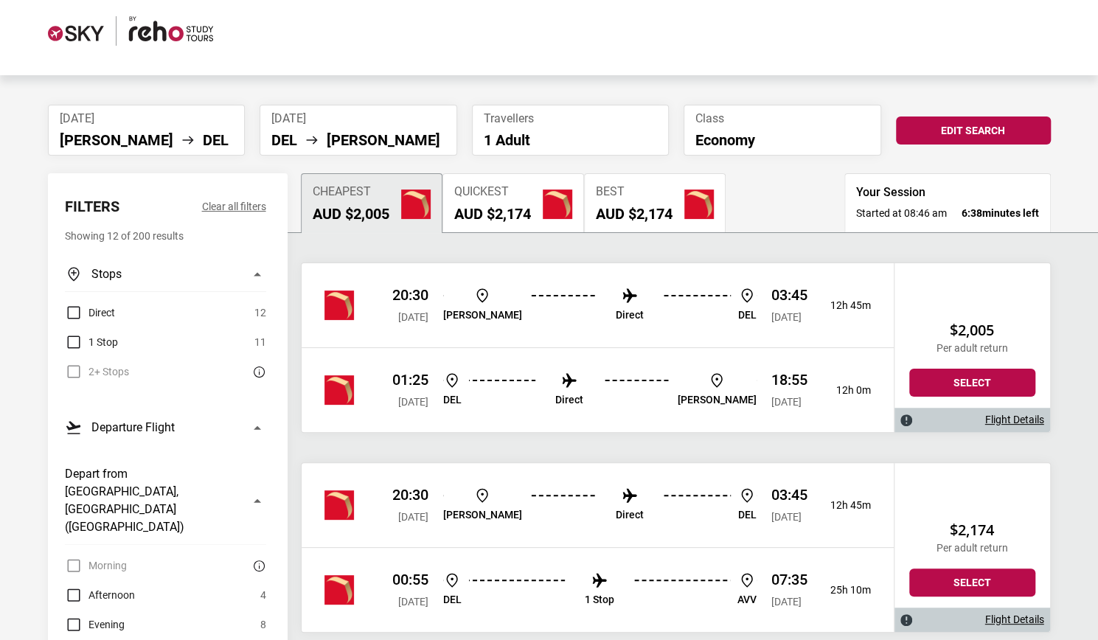
scroll to position [0, 0]
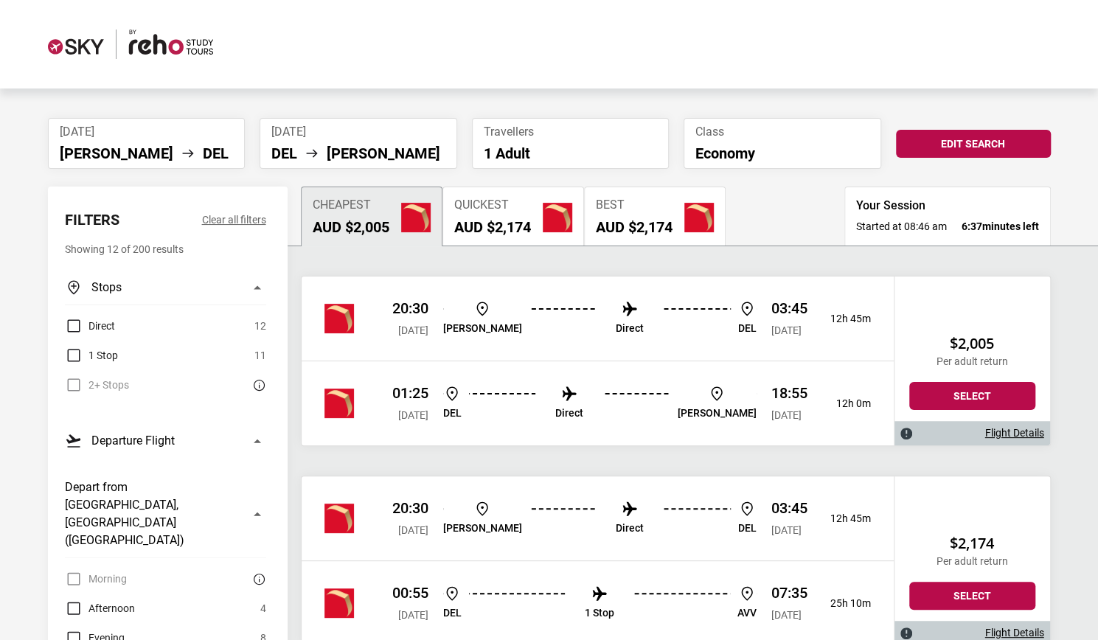
click at [69, 321] on label "Direct" at bounding box center [90, 326] width 50 height 18
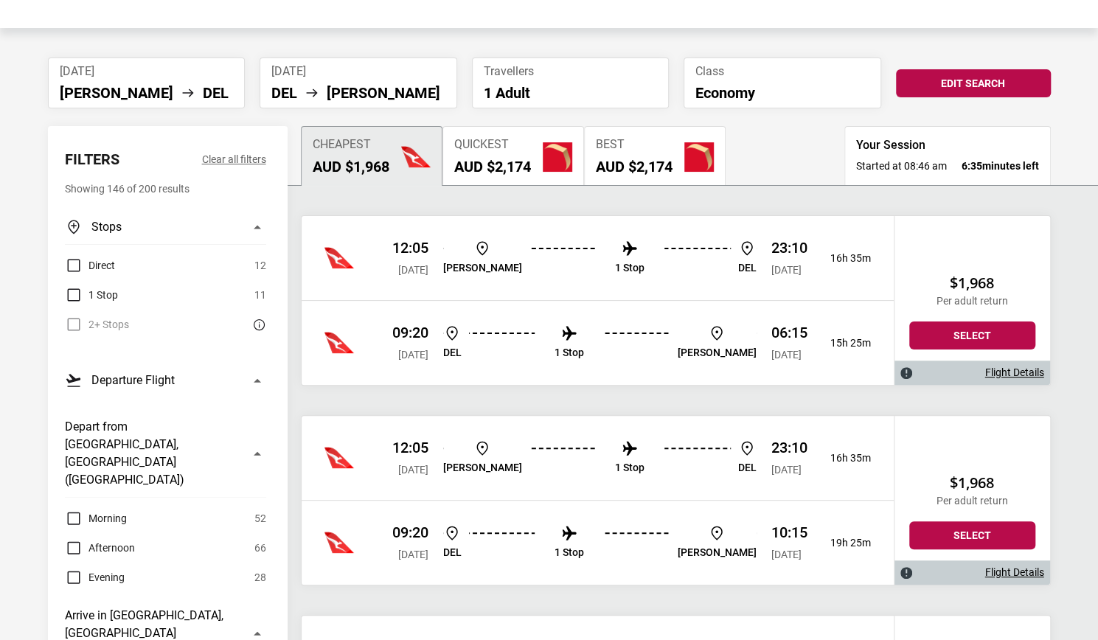
scroll to position [77, 0]
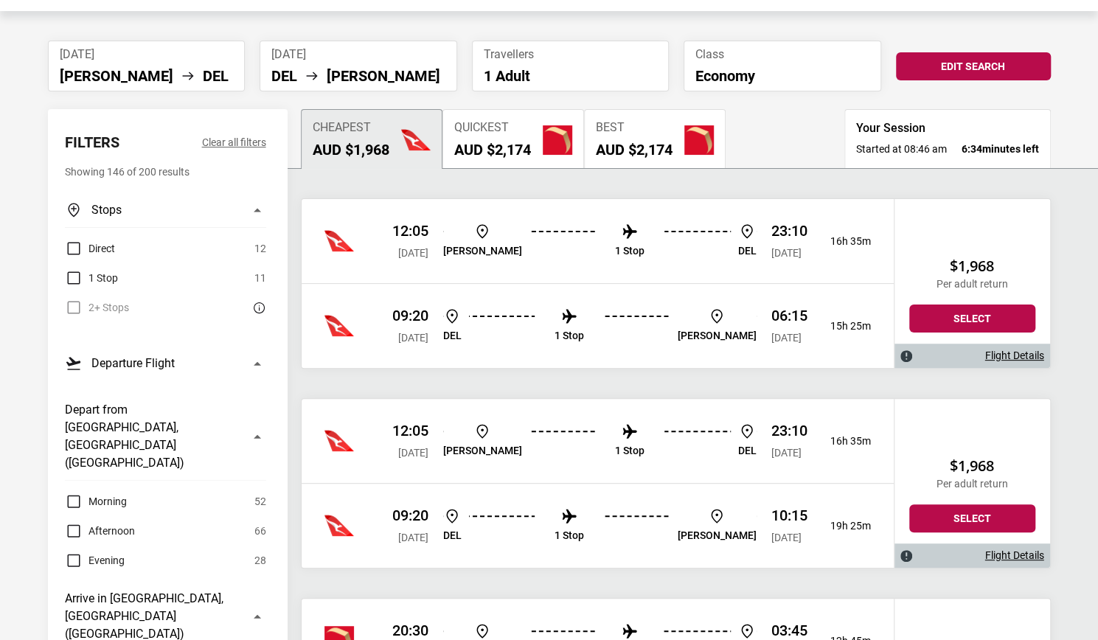
click at [249, 140] on button "Clear all filters" at bounding box center [234, 142] width 64 height 18
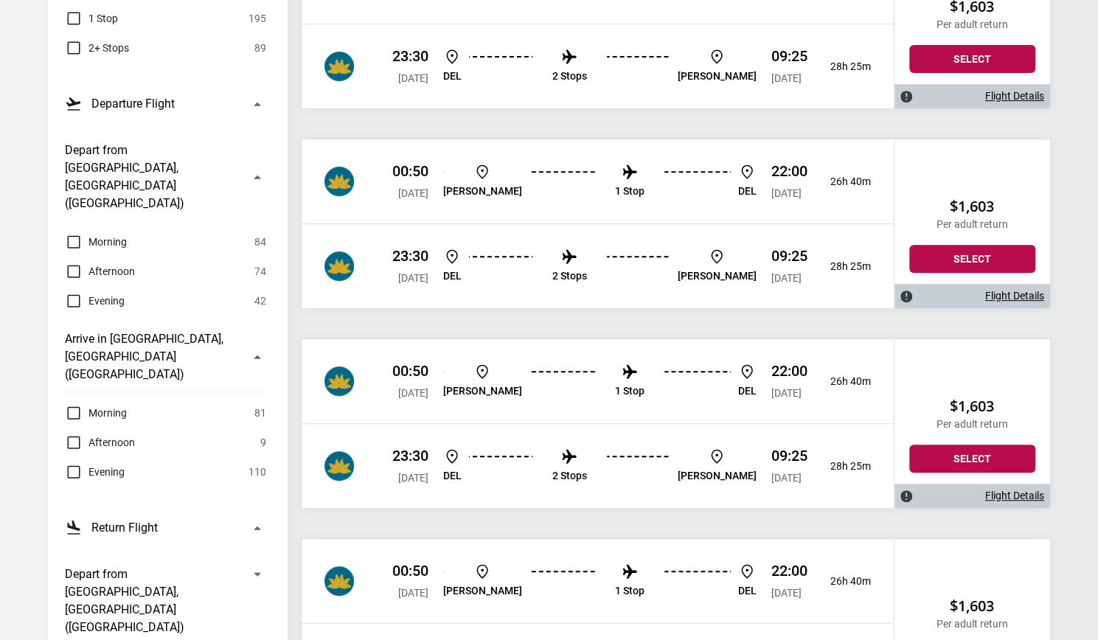
scroll to position [342, 0]
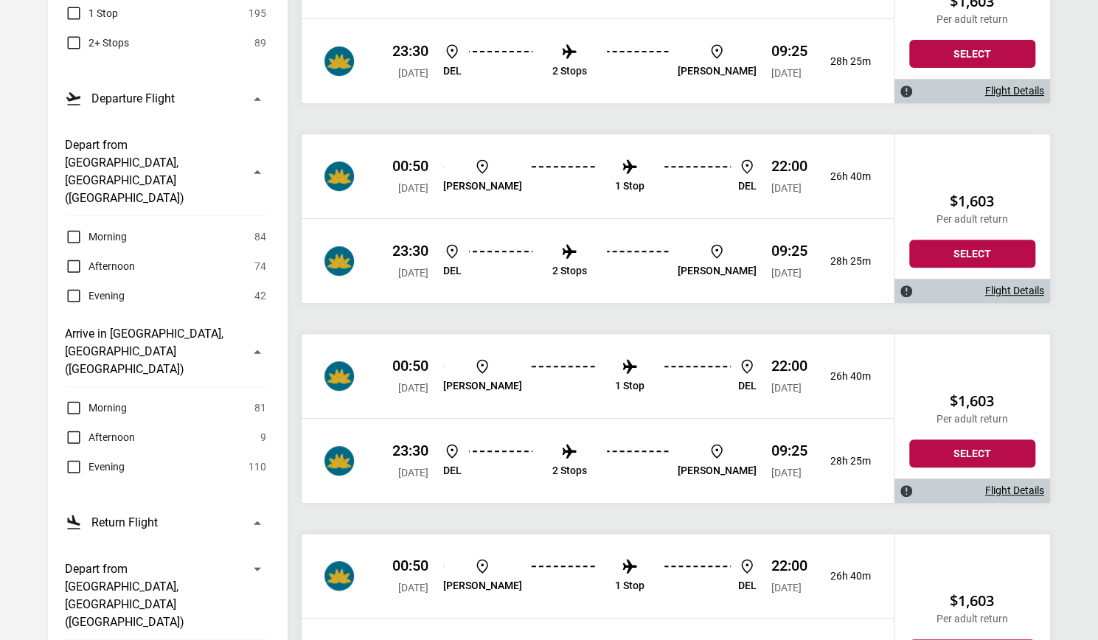
click at [69, 428] on label "Afternoon" at bounding box center [100, 437] width 70 height 18
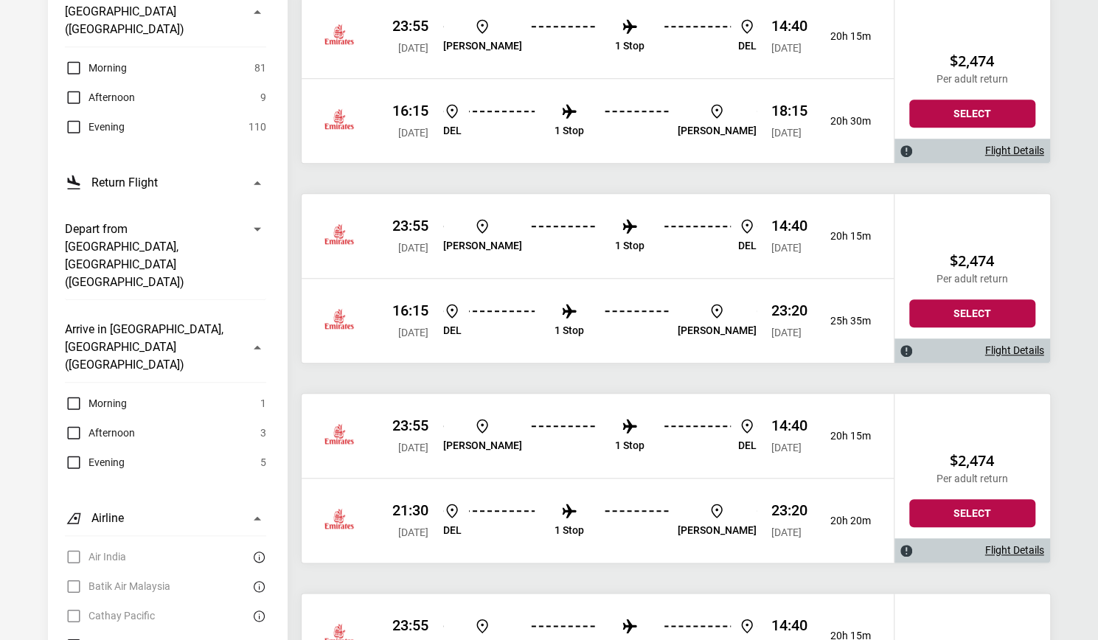
scroll to position [680, 0]
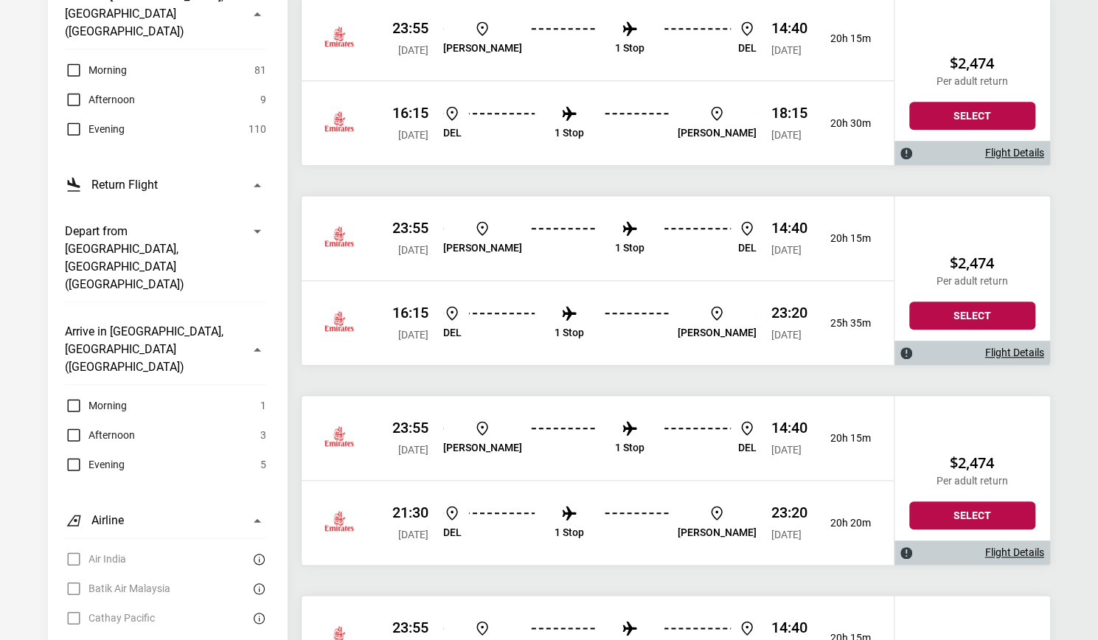
click at [258, 214] on button "Depart from [GEOGRAPHIC_DATA], [GEOGRAPHIC_DATA] ([GEOGRAPHIC_DATA])" at bounding box center [165, 258] width 201 height 88
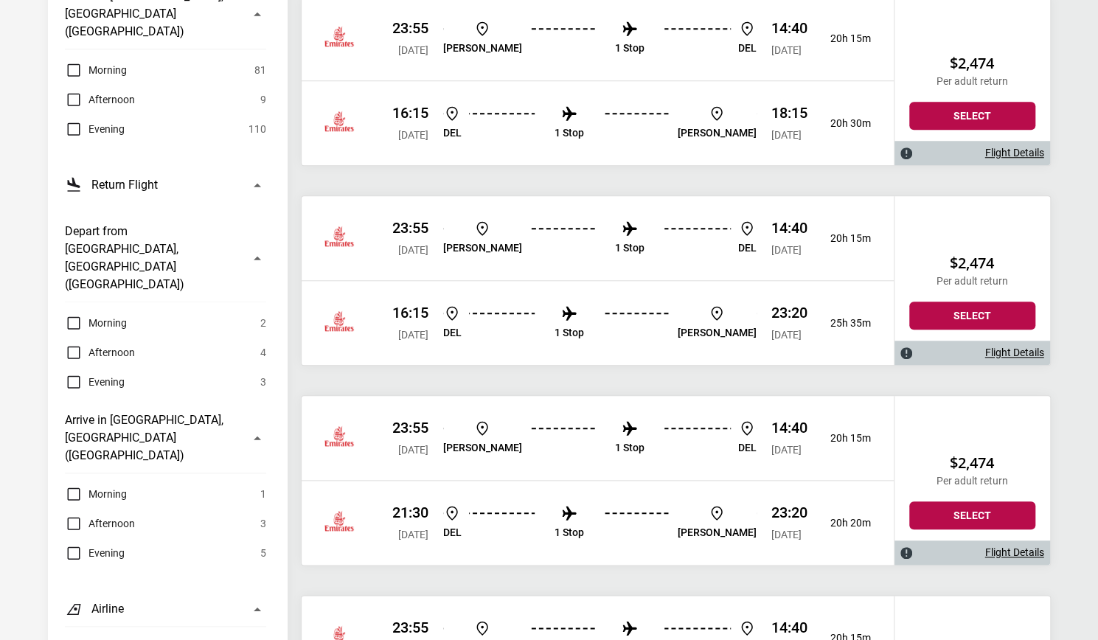
click at [74, 314] on label "Morning" at bounding box center [96, 323] width 62 height 18
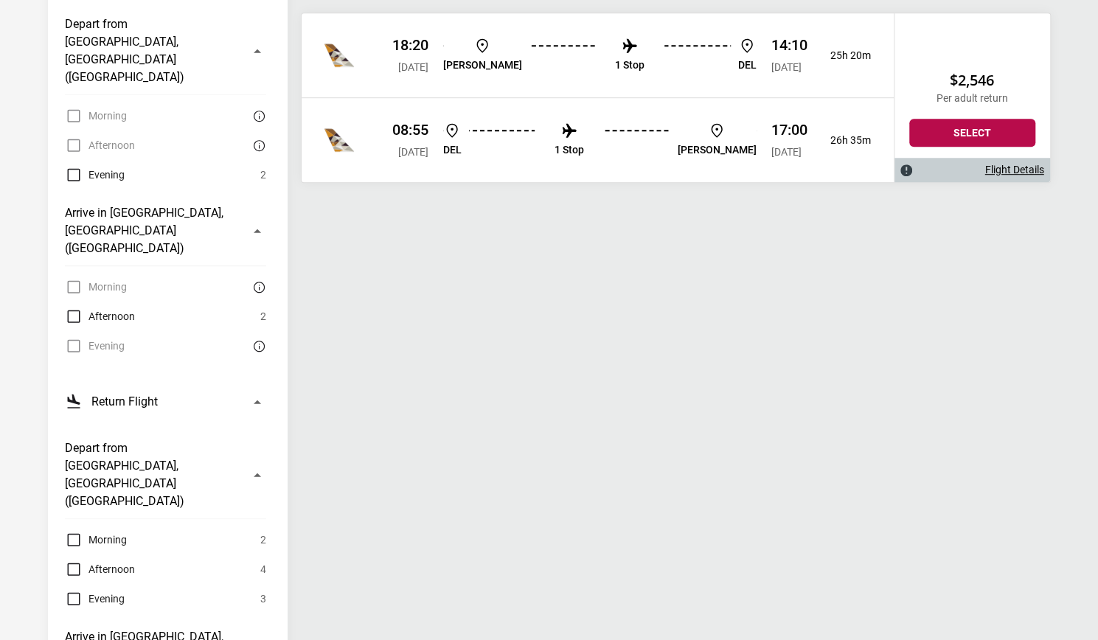
scroll to position [469, 0]
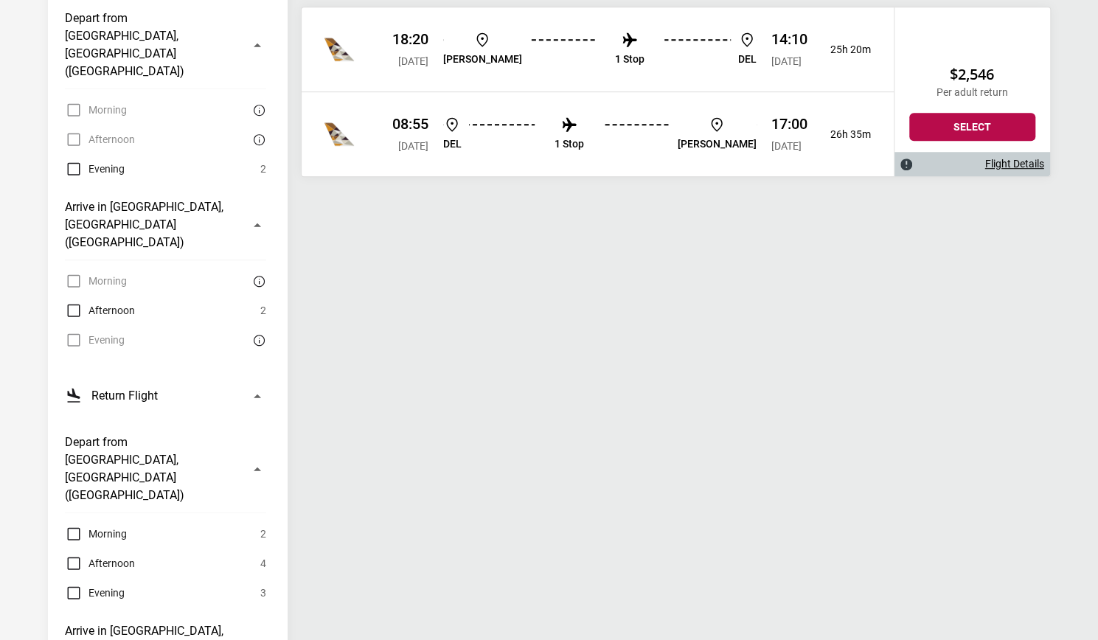
click at [72, 555] on label "Afternoon" at bounding box center [100, 564] width 70 height 18
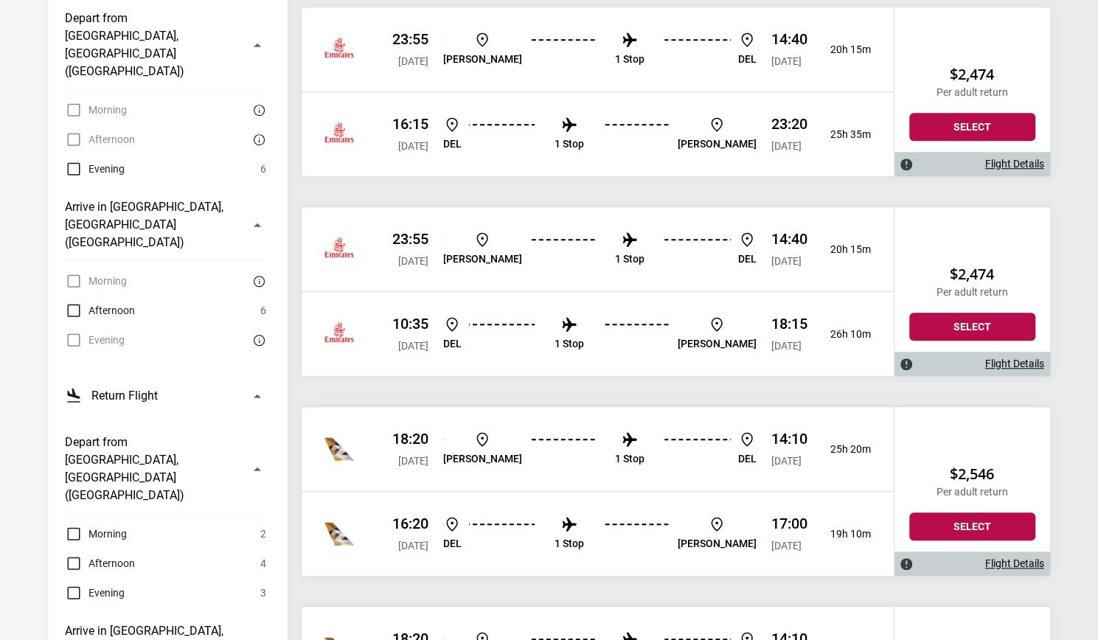
click at [69, 525] on label "Morning" at bounding box center [96, 534] width 62 height 18
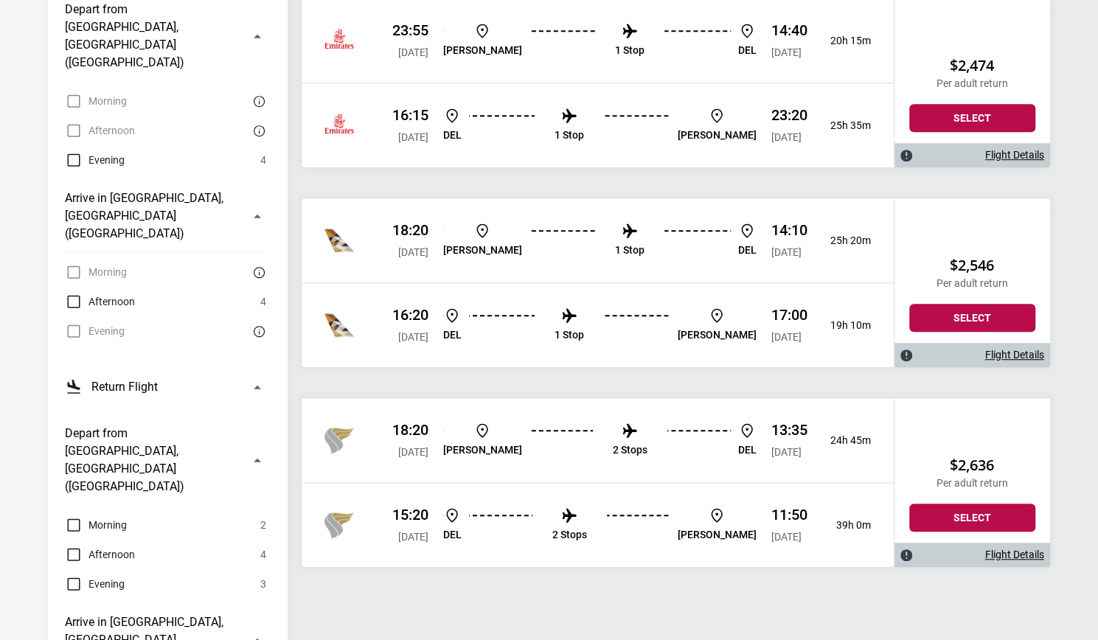
scroll to position [539, 0]
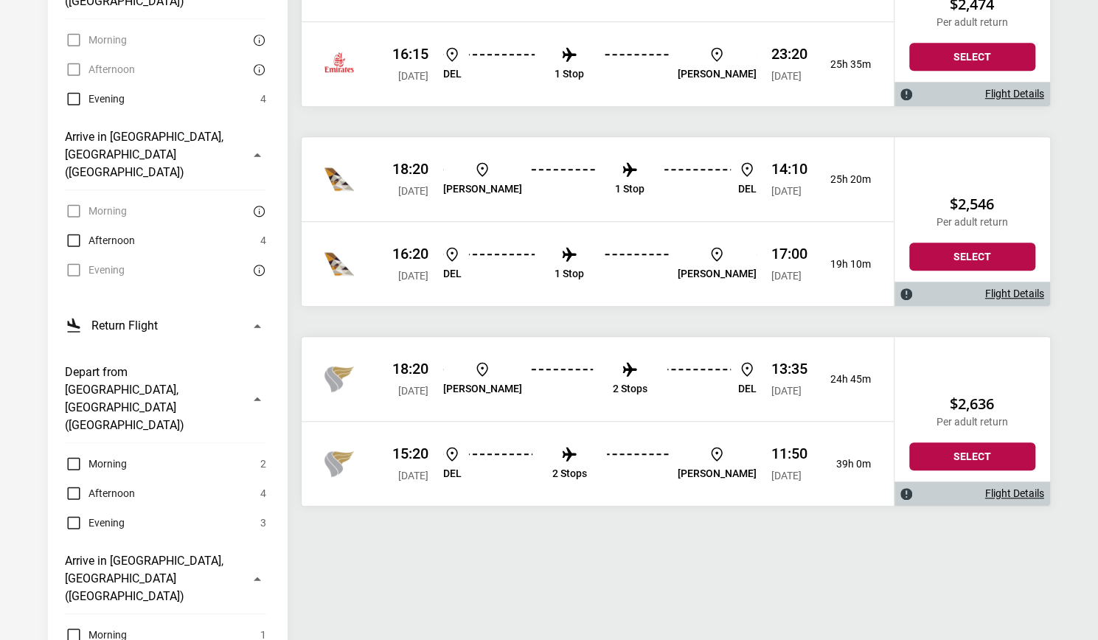
click at [71, 455] on label "Morning" at bounding box center [96, 464] width 62 height 18
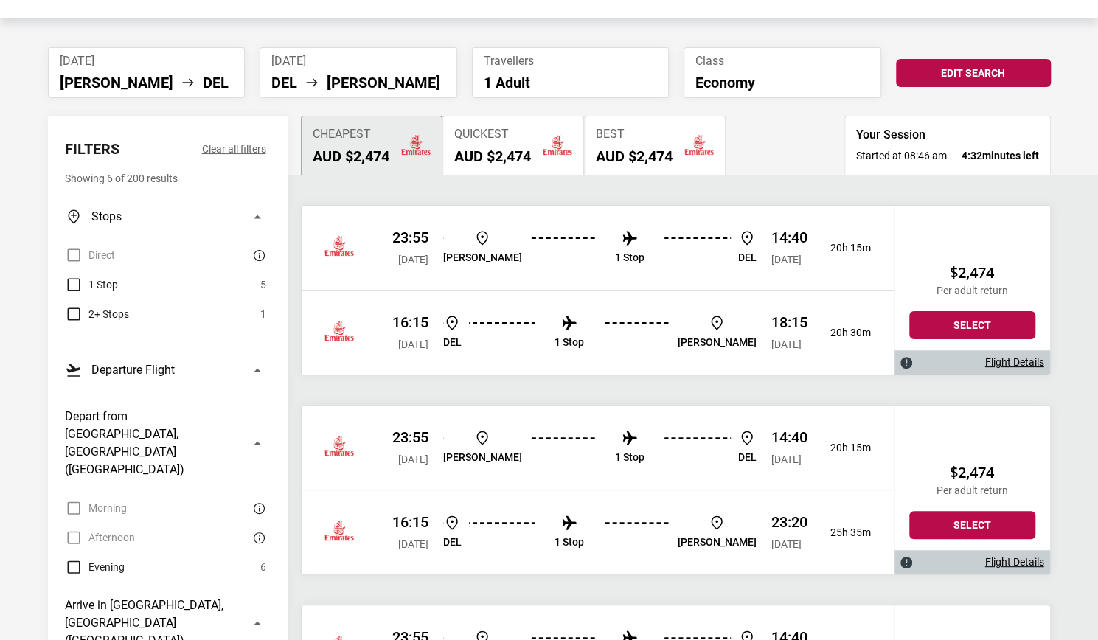
scroll to position [0, 0]
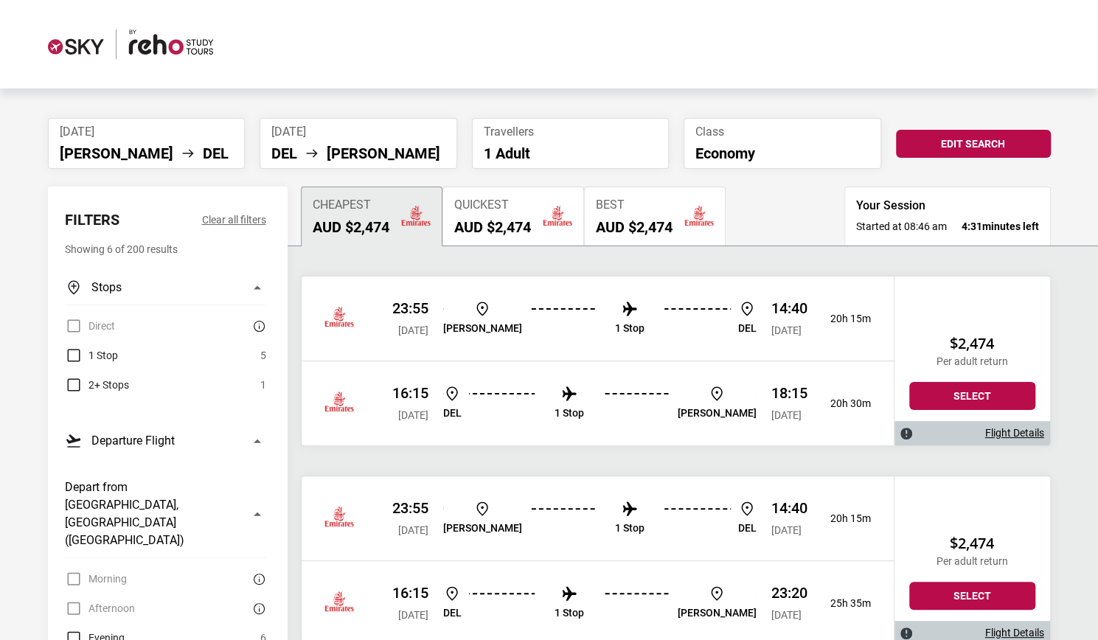
click at [232, 216] on button "Clear all filters" at bounding box center [234, 220] width 64 height 18
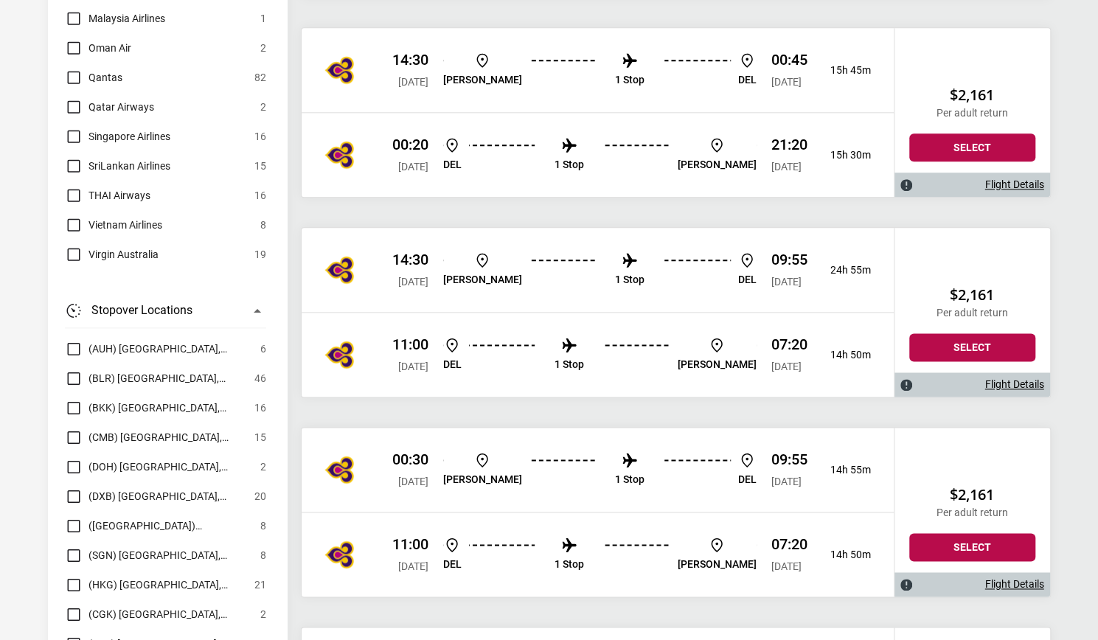
scroll to position [4237, 0]
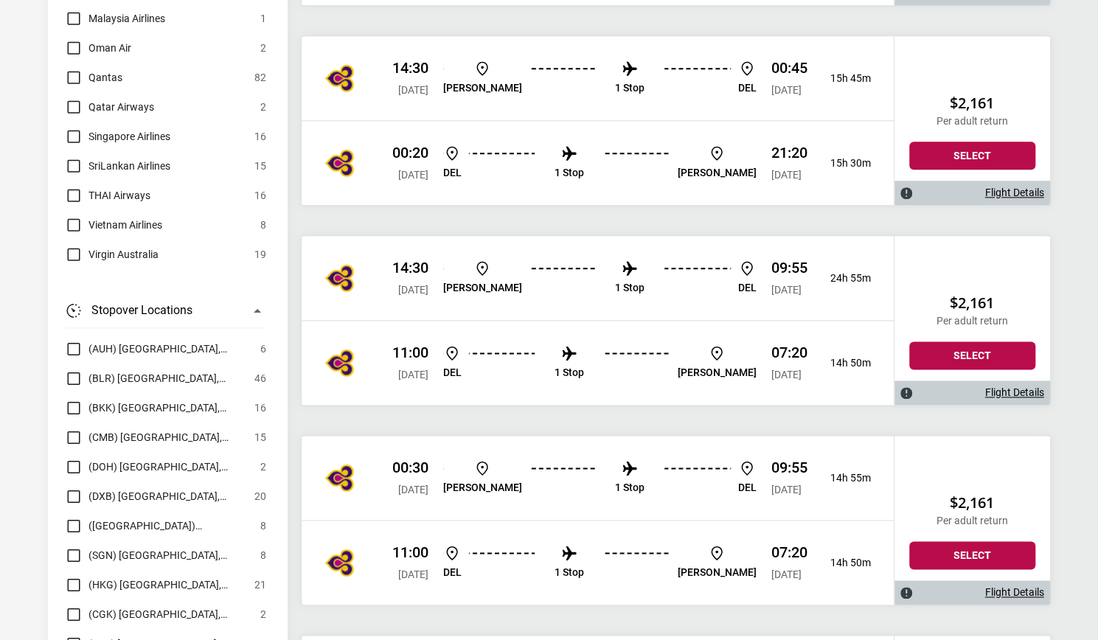
click at [1013, 386] on link "Flight Details" at bounding box center [1014, 392] width 59 height 13
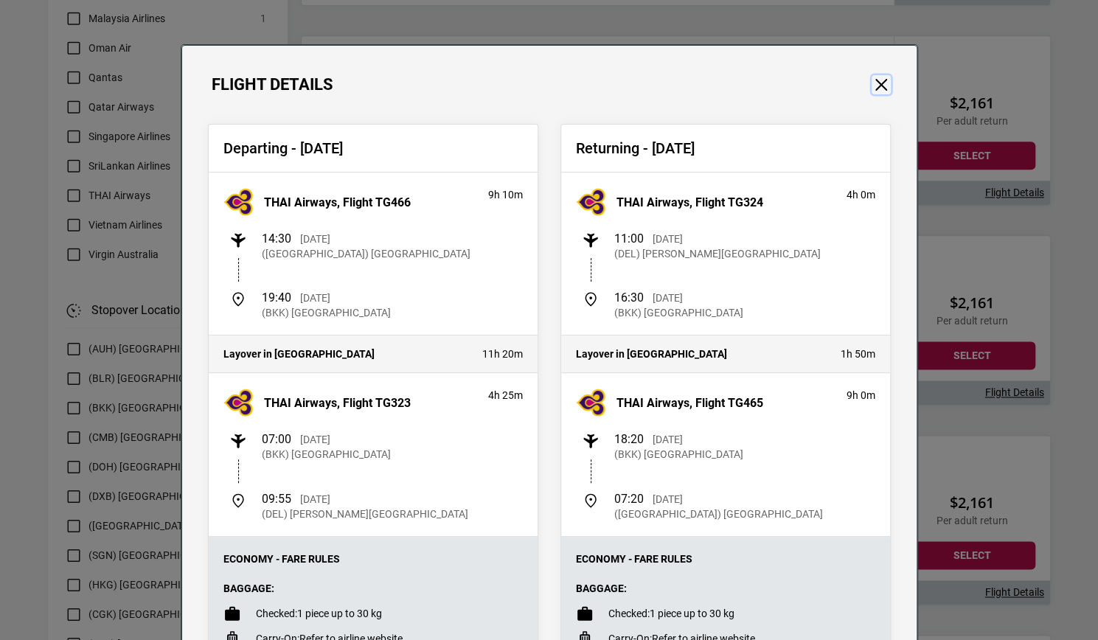
click at [872, 84] on button "Close" at bounding box center [881, 84] width 19 height 19
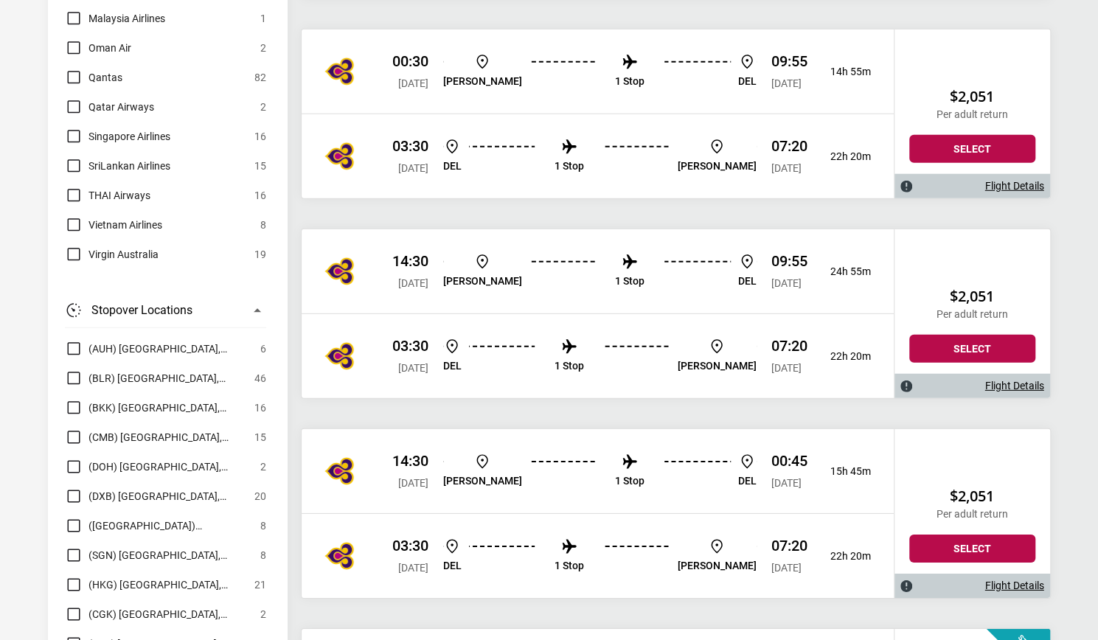
scroll to position [2446, 0]
